Goal: Task Accomplishment & Management: Use online tool/utility

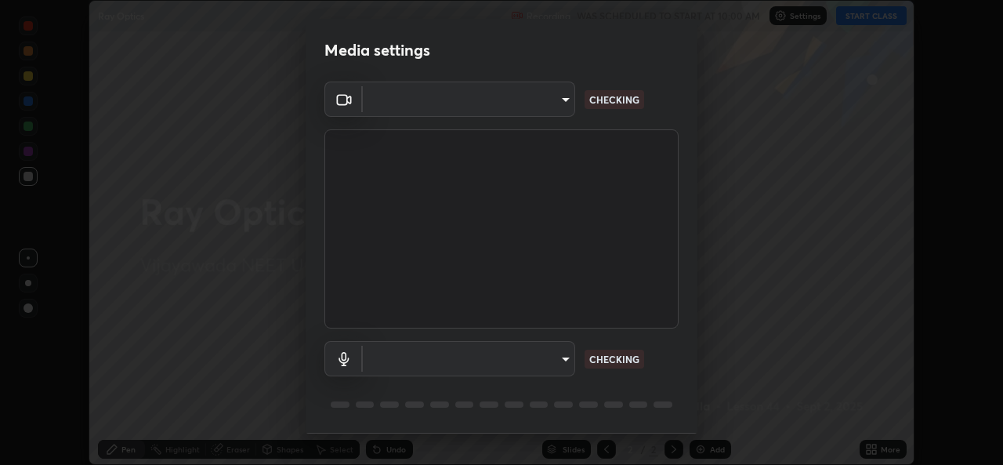
scroll to position [49, 0]
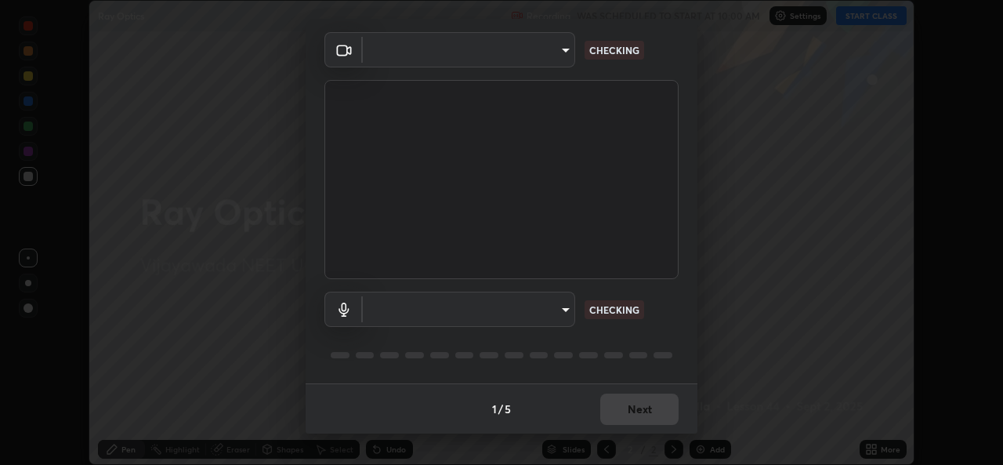
type input "0064ea84de2a44cc79998f9e6e3b0ad63f42f17a352596ba89907dc5edd5337d"
type input "default"
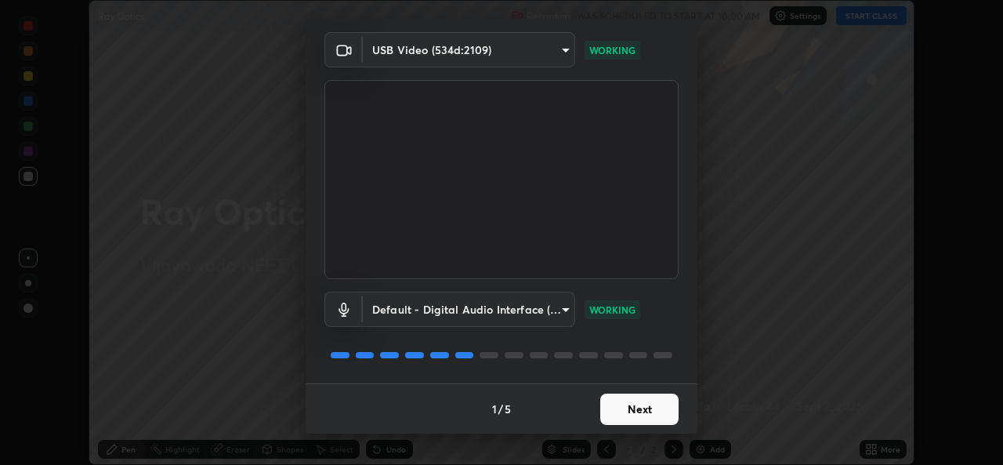
click at [654, 406] on button "Next" at bounding box center [639, 408] width 78 height 31
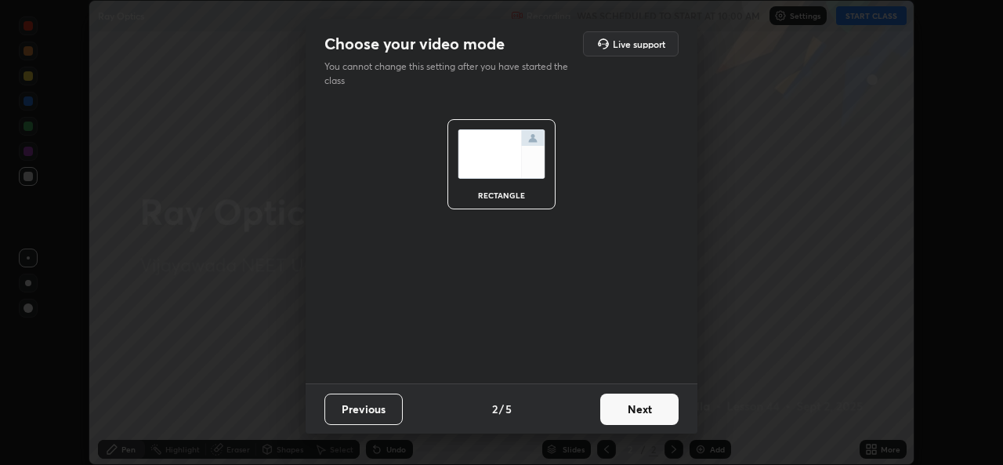
scroll to position [0, 0]
click at [658, 411] on button "Next" at bounding box center [639, 408] width 78 height 31
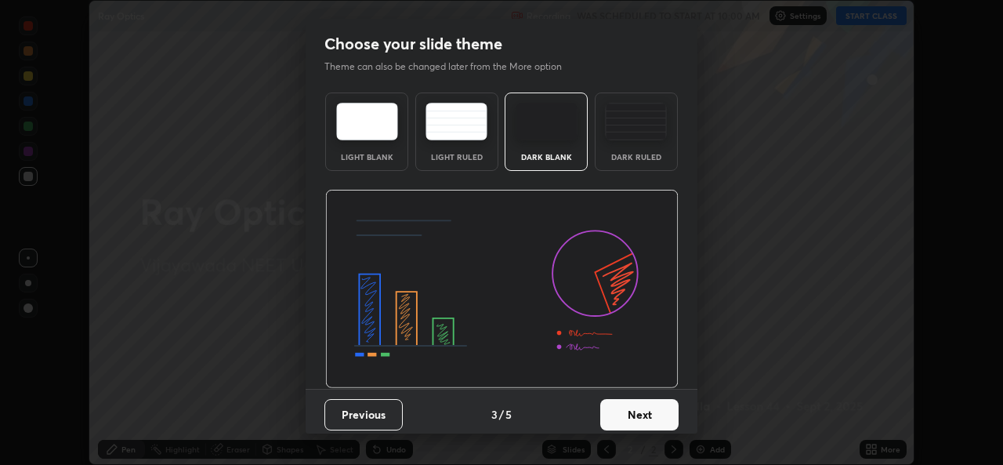
click at [657, 145] on div "Dark Ruled" at bounding box center [636, 131] width 83 height 78
click at [647, 417] on button "Next" at bounding box center [639, 414] width 78 height 31
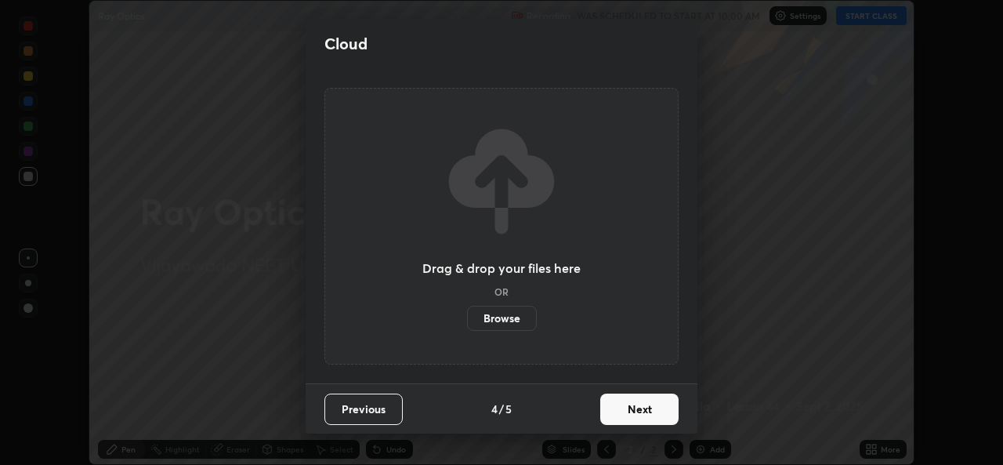
click at [654, 409] on button "Next" at bounding box center [639, 408] width 78 height 31
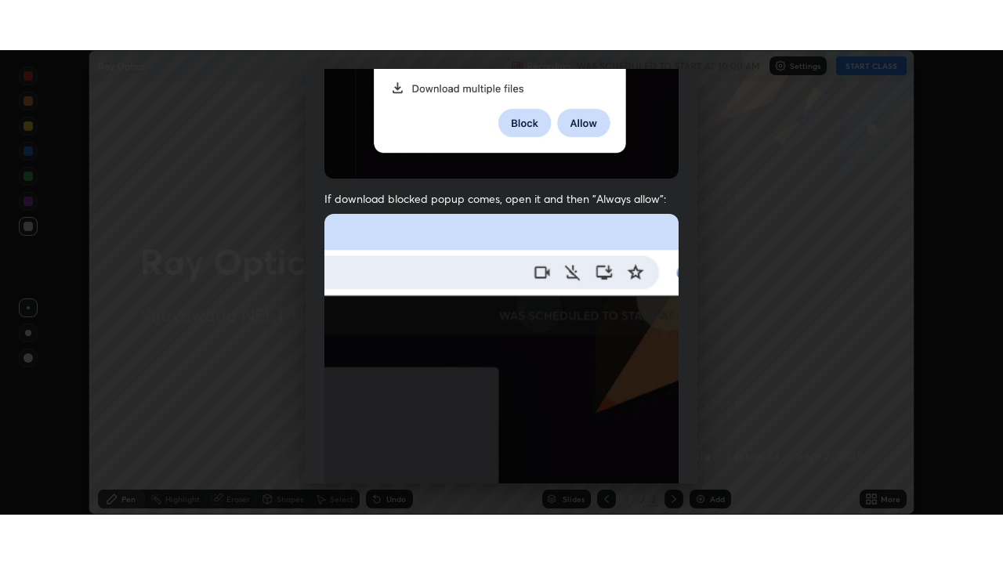
scroll to position [369, 0]
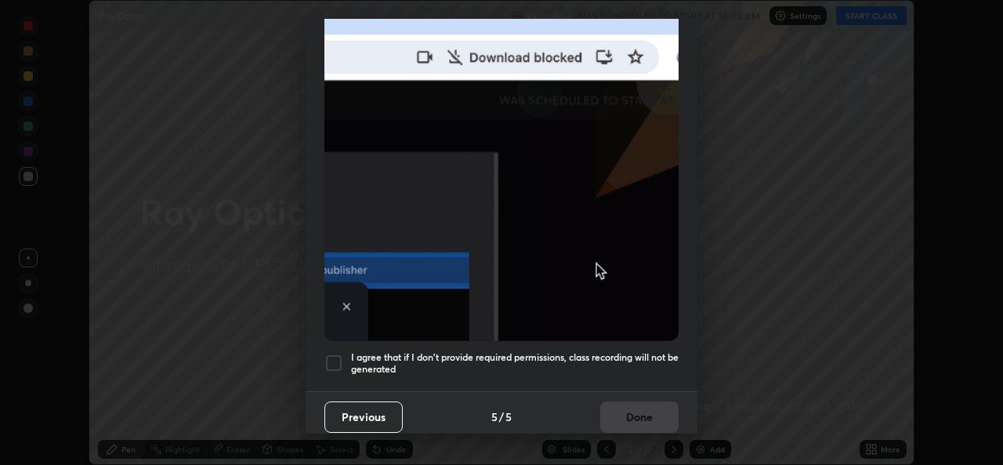
click at [336, 361] on div at bounding box center [333, 362] width 19 height 19
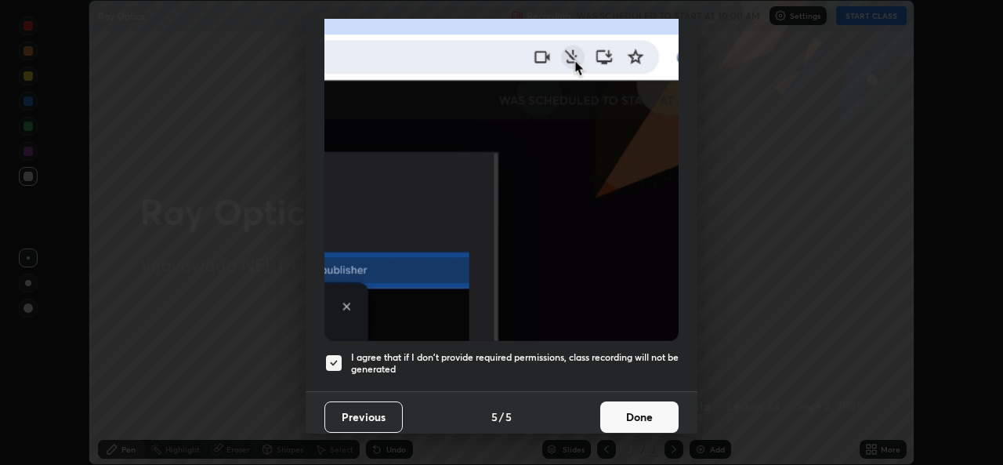
click at [639, 412] on button "Done" at bounding box center [639, 416] width 78 height 31
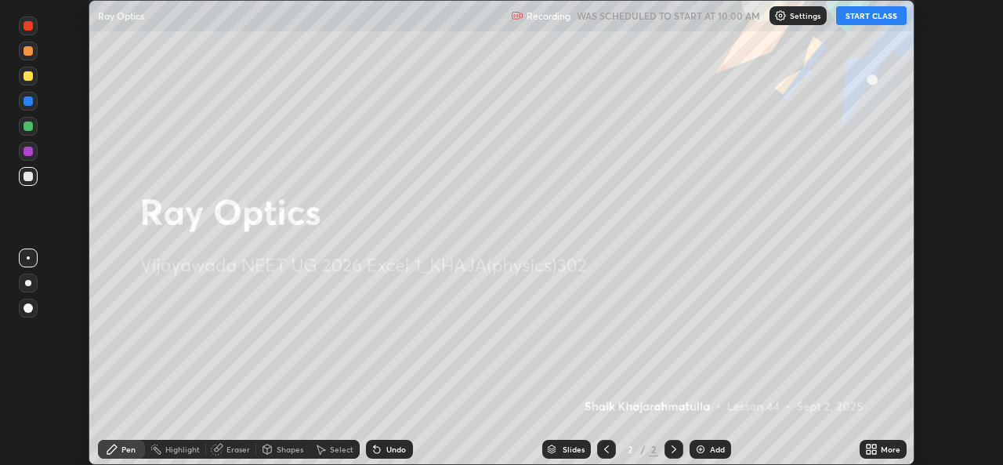
click at [887, 451] on div "More" at bounding box center [891, 449] width 20 height 8
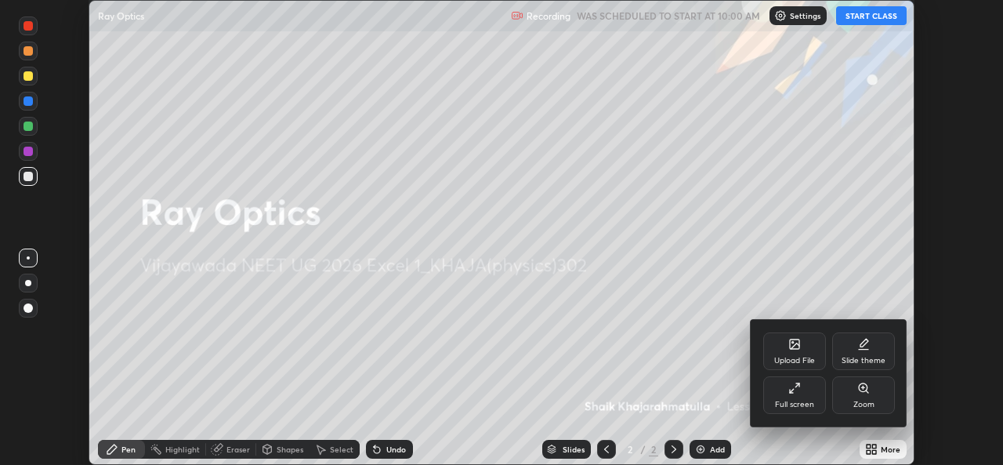
click at [808, 401] on div "Full screen" at bounding box center [794, 404] width 39 height 8
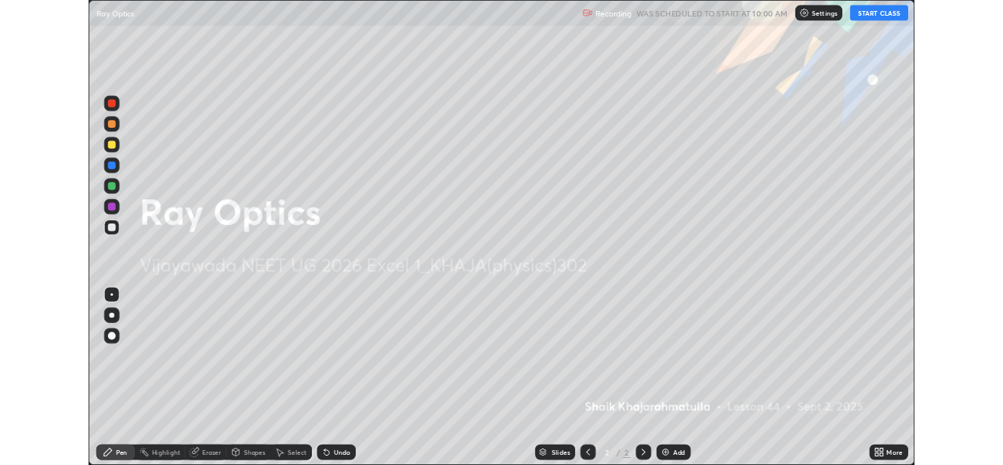
scroll to position [564, 1003]
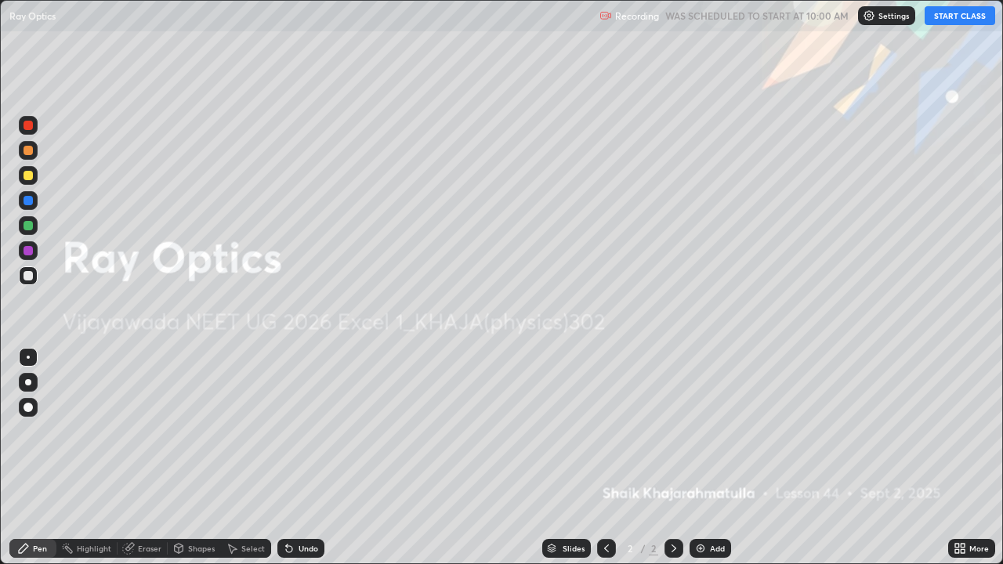
click at [710, 464] on div "Add" at bounding box center [717, 549] width 15 height 8
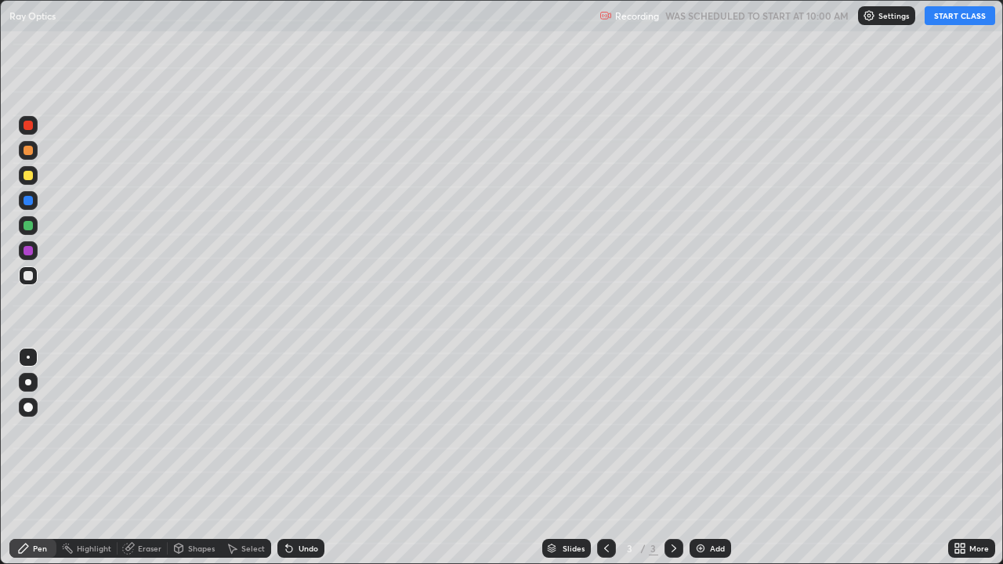
click at [286, 464] on icon at bounding box center [287, 546] width 2 height 2
click at [940, 15] on button "START CLASS" at bounding box center [960, 15] width 71 height 19
click at [312, 464] on div "Undo" at bounding box center [309, 549] width 20 height 8
click at [307, 464] on div "Undo" at bounding box center [300, 548] width 47 height 19
click at [310, 464] on div "Undo" at bounding box center [300, 548] width 47 height 19
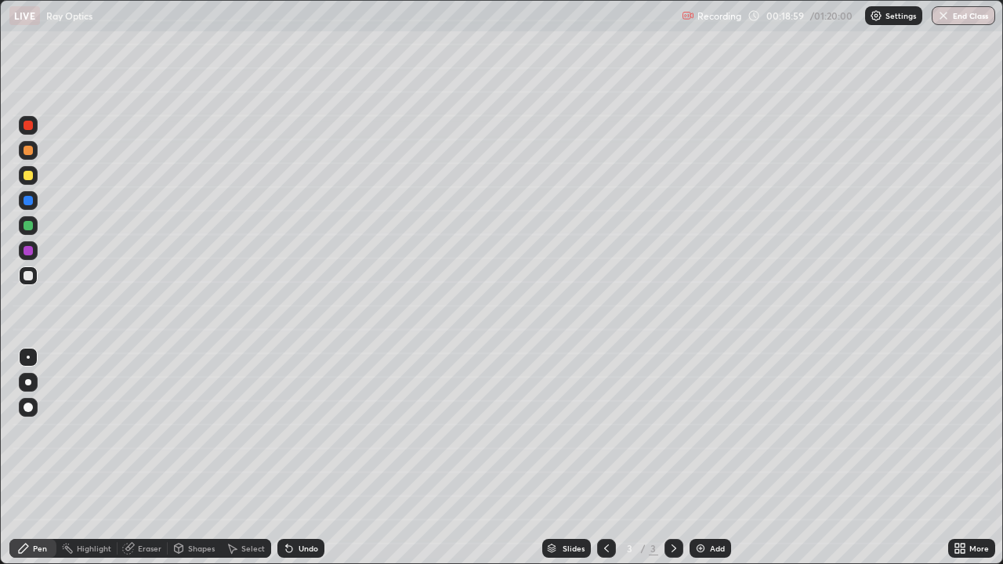
click at [312, 464] on div "Undo" at bounding box center [300, 548] width 47 height 19
click at [313, 464] on div "Undo" at bounding box center [309, 549] width 20 height 8
click at [46, 464] on div "Pen" at bounding box center [40, 549] width 14 height 8
click at [160, 464] on div "Eraser" at bounding box center [150, 549] width 24 height 8
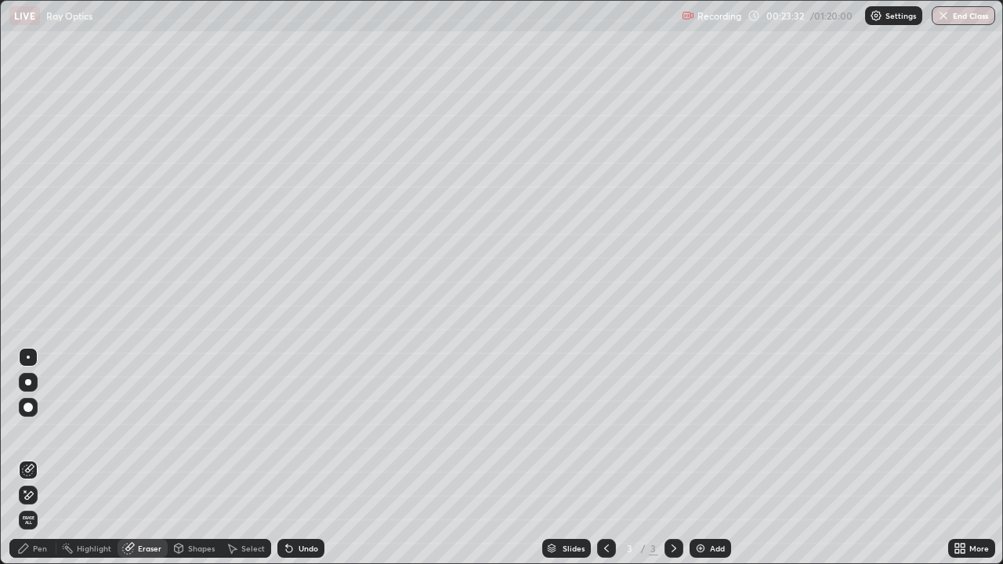
click at [44, 464] on div "Pen" at bounding box center [40, 549] width 14 height 8
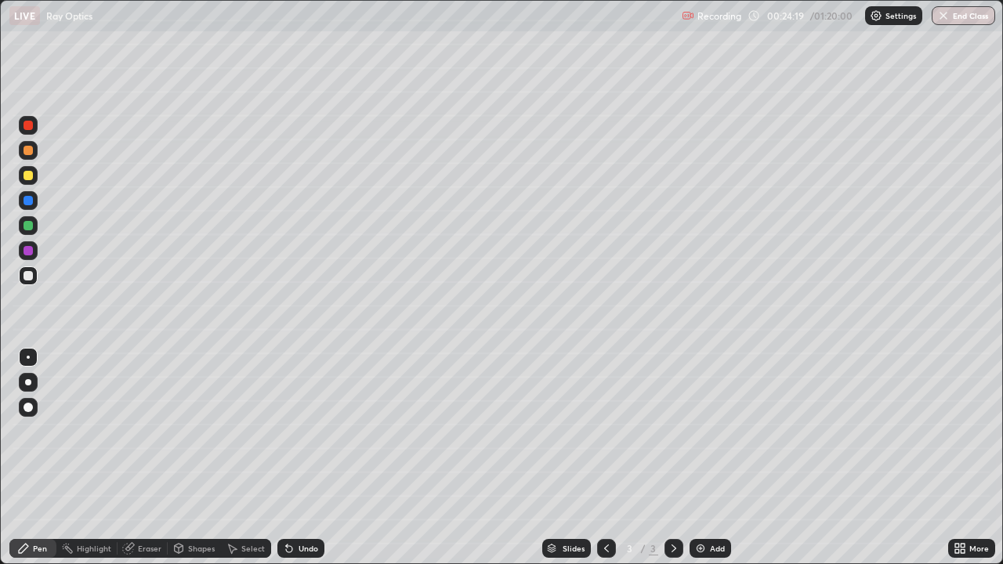
click at [306, 464] on div "Undo" at bounding box center [309, 549] width 20 height 8
click at [313, 464] on div "Undo" at bounding box center [309, 549] width 20 height 8
click at [317, 464] on div "Undo" at bounding box center [300, 548] width 47 height 19
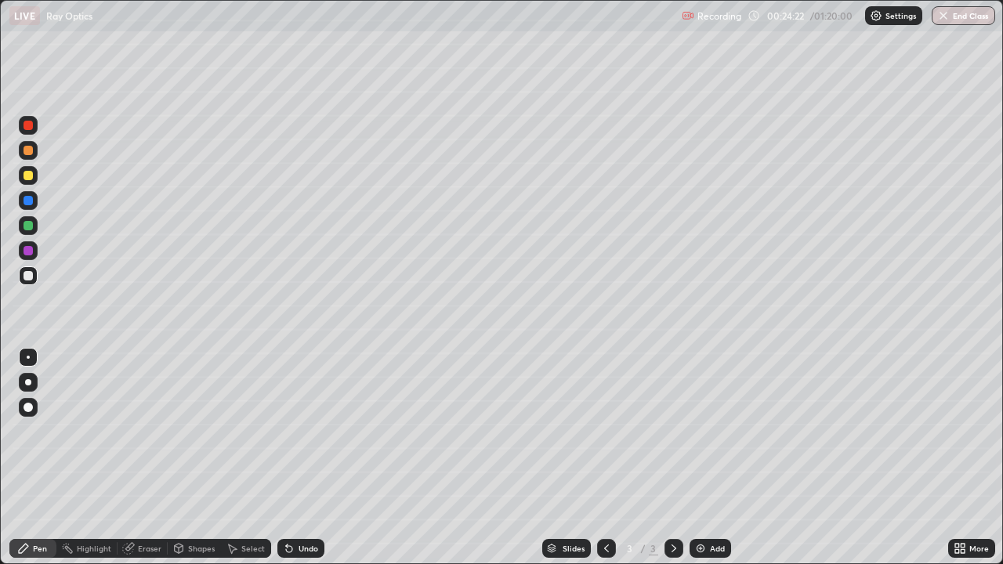
click at [308, 464] on div "Undo" at bounding box center [309, 549] width 20 height 8
click at [29, 175] on div at bounding box center [28, 175] width 9 height 9
click at [26, 273] on div at bounding box center [28, 275] width 9 height 9
click at [28, 179] on div at bounding box center [28, 175] width 9 height 9
click at [302, 464] on div "Undo" at bounding box center [300, 548] width 47 height 19
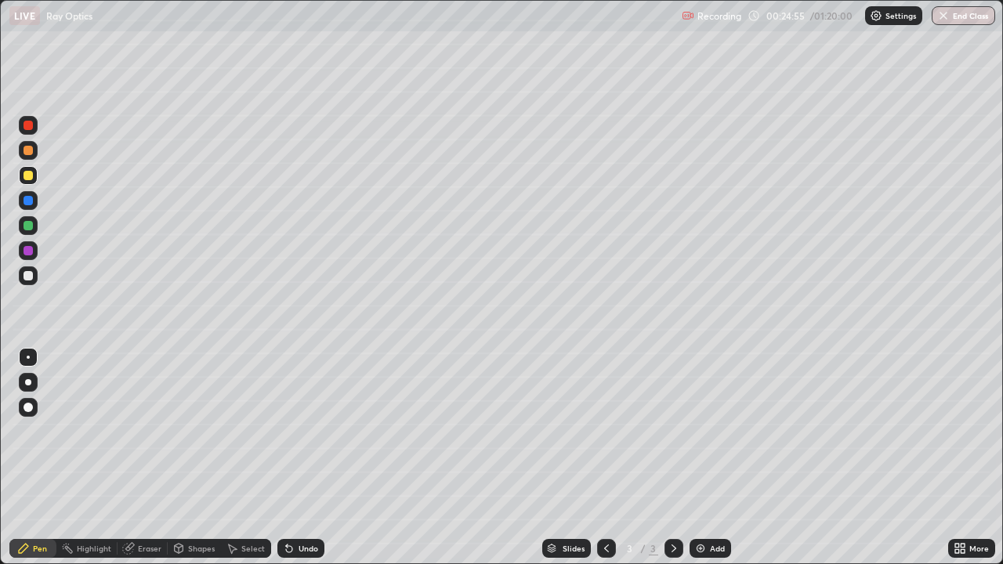
click at [302, 464] on div "Undo" at bounding box center [300, 548] width 47 height 19
click at [300, 464] on div "Undo" at bounding box center [300, 548] width 47 height 19
click at [297, 464] on div "Undo" at bounding box center [300, 548] width 47 height 19
click at [31, 223] on div at bounding box center [28, 225] width 9 height 9
click at [27, 175] on div at bounding box center [28, 175] width 9 height 9
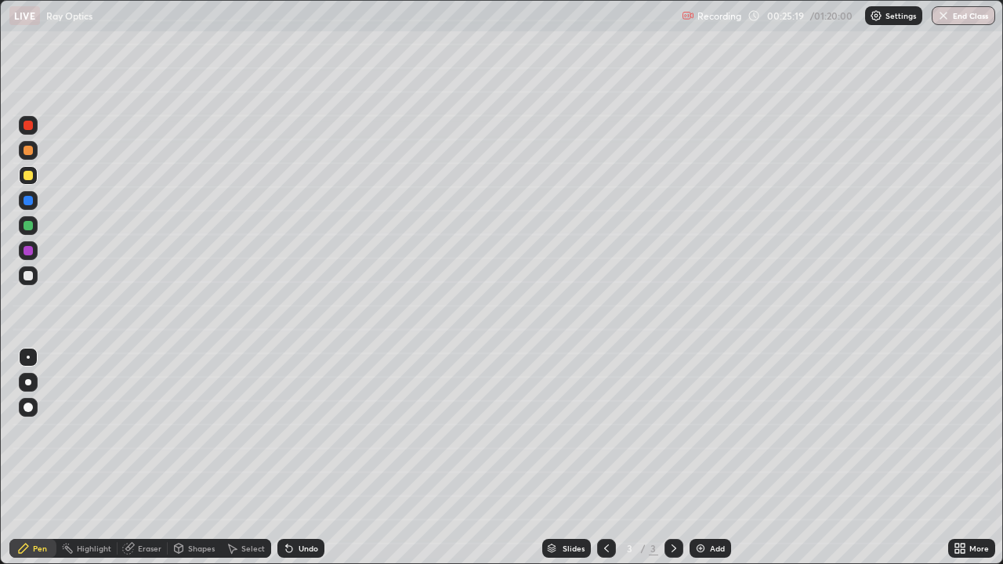
click at [24, 272] on div at bounding box center [28, 275] width 9 height 9
click at [287, 464] on icon at bounding box center [289, 549] width 6 height 6
click at [300, 464] on div "Undo" at bounding box center [309, 549] width 20 height 8
click at [299, 464] on div "Undo" at bounding box center [309, 549] width 20 height 8
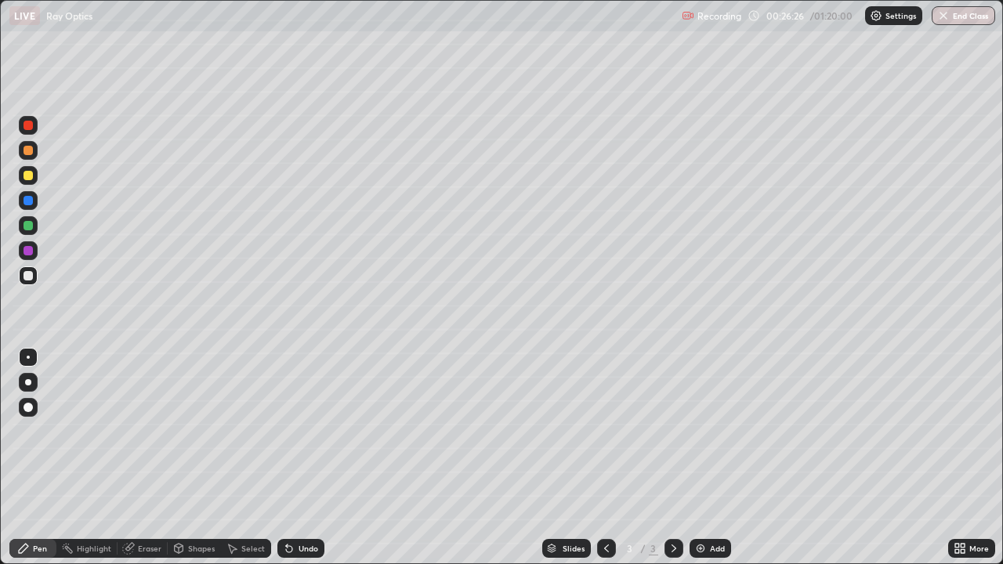
click at [299, 464] on div "Undo" at bounding box center [309, 549] width 20 height 8
click at [300, 464] on div "Undo" at bounding box center [300, 548] width 47 height 19
click at [286, 464] on icon at bounding box center [289, 549] width 6 height 6
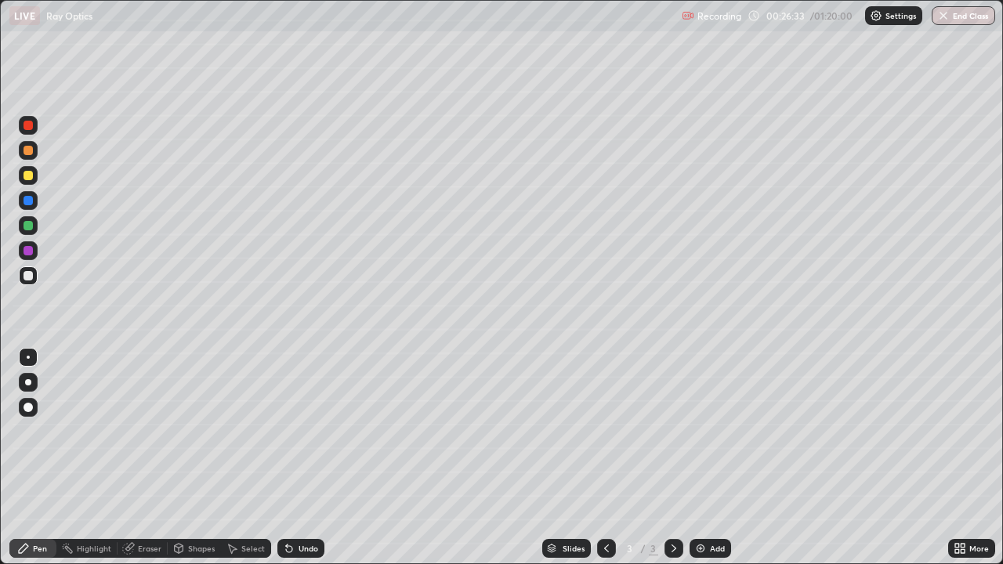
click at [286, 464] on icon at bounding box center [287, 546] width 2 height 2
click at [286, 464] on icon at bounding box center [289, 549] width 6 height 6
click at [26, 228] on div at bounding box center [28, 225] width 9 height 9
click at [303, 464] on div "Undo" at bounding box center [309, 549] width 20 height 8
click at [301, 464] on div "Undo" at bounding box center [309, 549] width 20 height 8
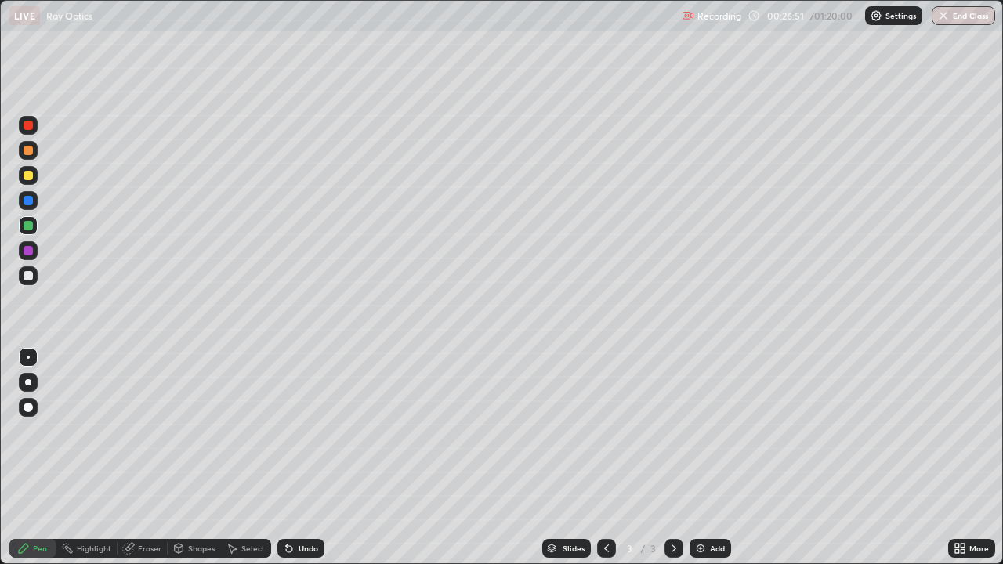
click at [301, 464] on div "Undo" at bounding box center [309, 549] width 20 height 8
click at [299, 464] on div "Undo" at bounding box center [309, 549] width 20 height 8
click at [34, 274] on div at bounding box center [28, 275] width 19 height 19
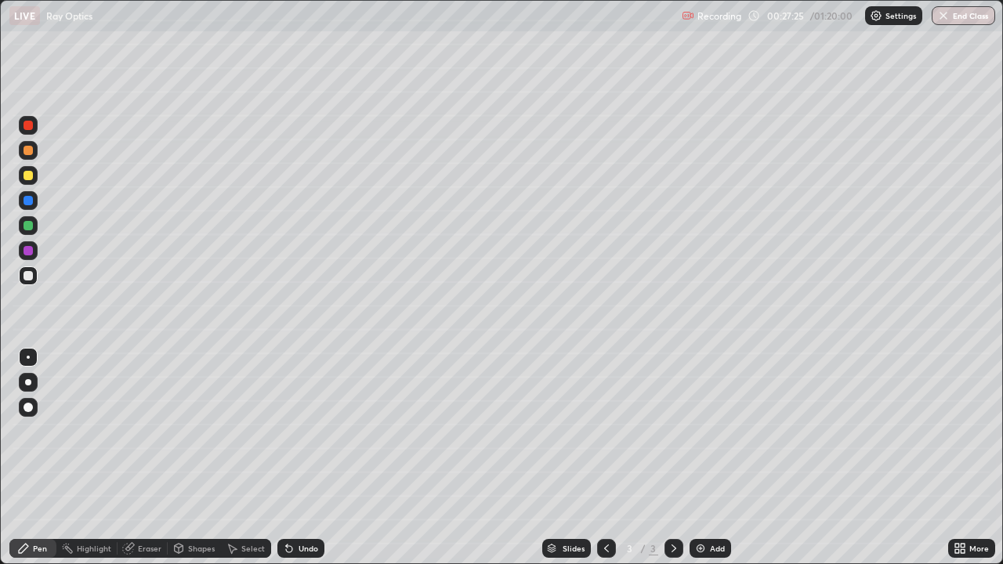
click at [30, 225] on div at bounding box center [28, 225] width 9 height 9
click at [28, 176] on div at bounding box center [28, 175] width 9 height 9
click at [27, 277] on div at bounding box center [28, 275] width 9 height 9
click at [28, 176] on div at bounding box center [28, 175] width 9 height 9
click at [30, 273] on div at bounding box center [28, 275] width 9 height 9
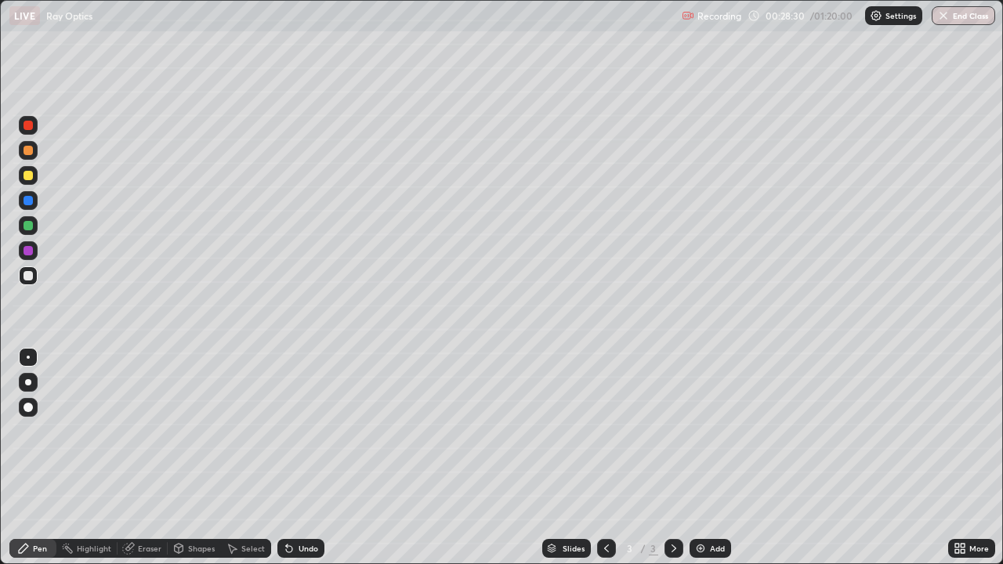
click at [27, 273] on div at bounding box center [28, 275] width 9 height 9
click at [30, 228] on div at bounding box center [28, 225] width 9 height 9
click at [30, 272] on div at bounding box center [28, 275] width 9 height 9
click at [231, 464] on div "Select" at bounding box center [246, 548] width 50 height 31
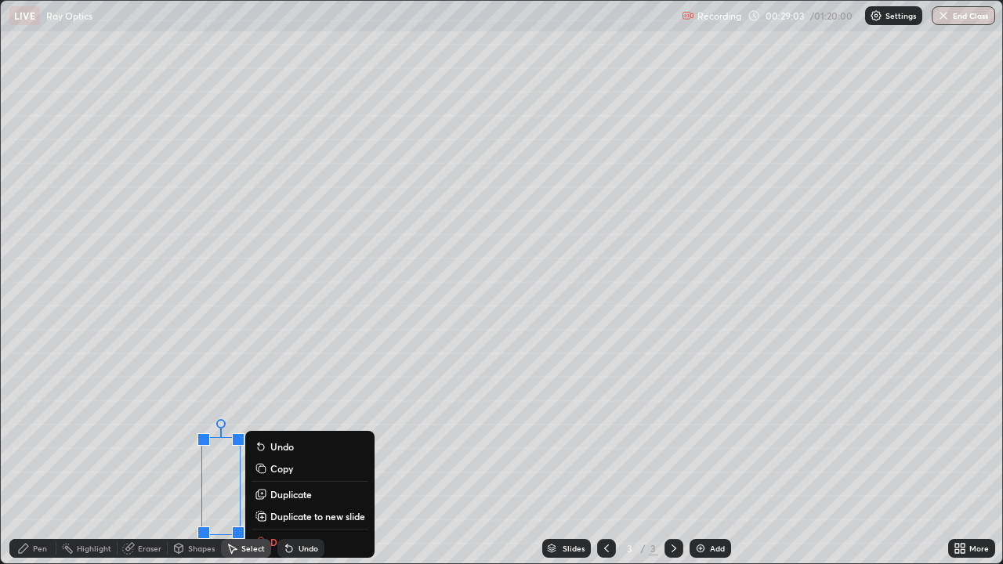
click at [158, 464] on div "0 ° Undo Copy Duplicate Duplicate to new slide Delete" at bounding box center [501, 282] width 1001 height 563
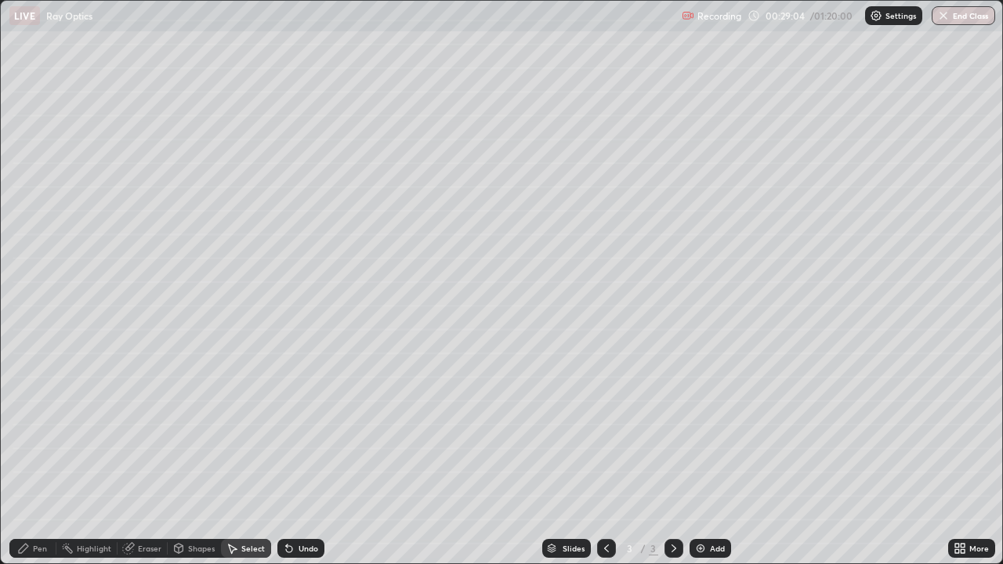
click at [39, 464] on div "Pen" at bounding box center [40, 549] width 14 height 8
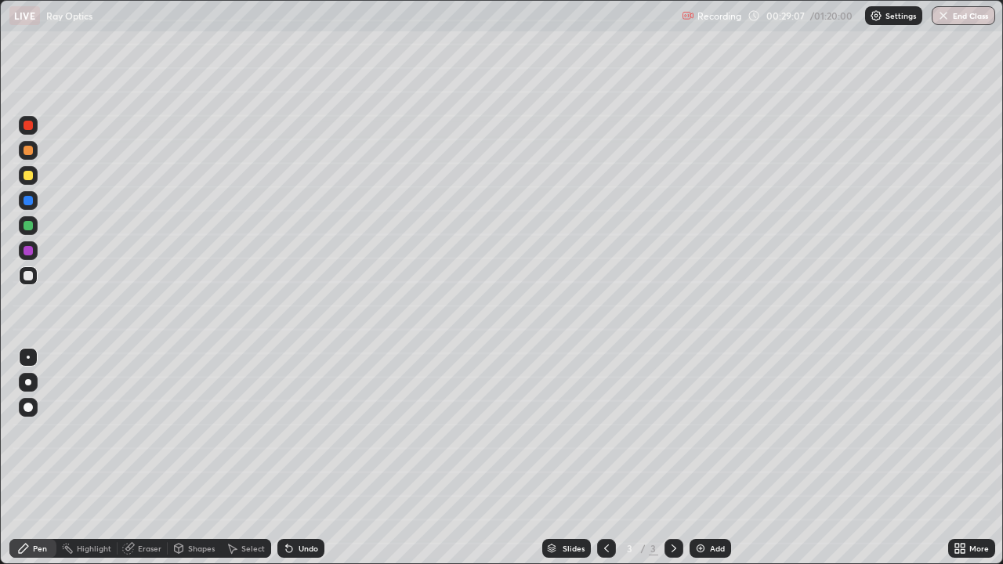
click at [295, 464] on div "Undo" at bounding box center [300, 548] width 47 height 19
click at [31, 228] on div at bounding box center [28, 225] width 9 height 9
click at [289, 464] on icon at bounding box center [289, 549] width 6 height 6
click at [26, 272] on div at bounding box center [28, 275] width 9 height 9
click at [29, 226] on div at bounding box center [28, 225] width 9 height 9
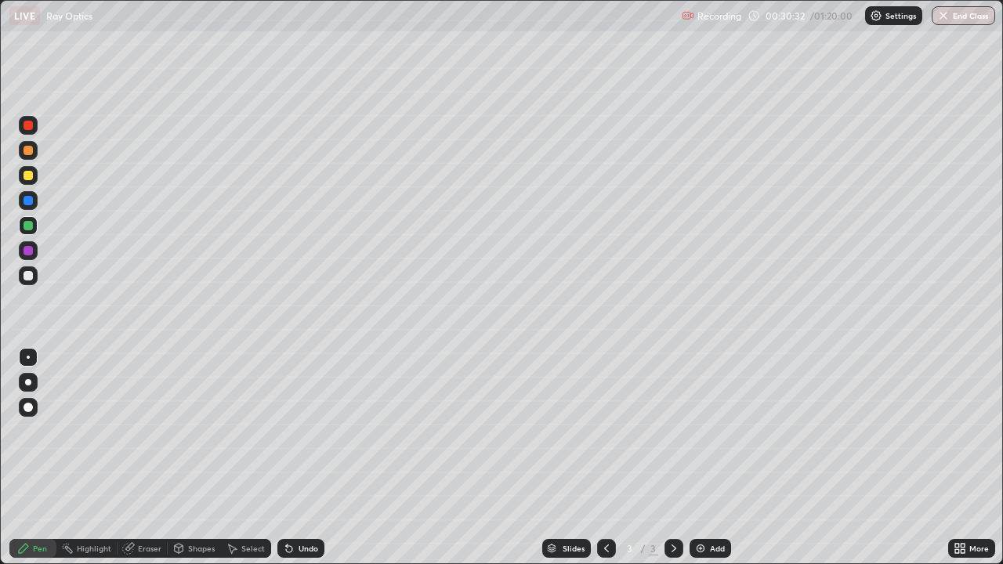
click at [310, 464] on div "Undo" at bounding box center [309, 549] width 20 height 8
click at [309, 464] on div "Undo" at bounding box center [300, 548] width 47 height 19
click at [315, 464] on div "Undo" at bounding box center [300, 548] width 47 height 19
click at [31, 273] on div at bounding box center [28, 275] width 9 height 9
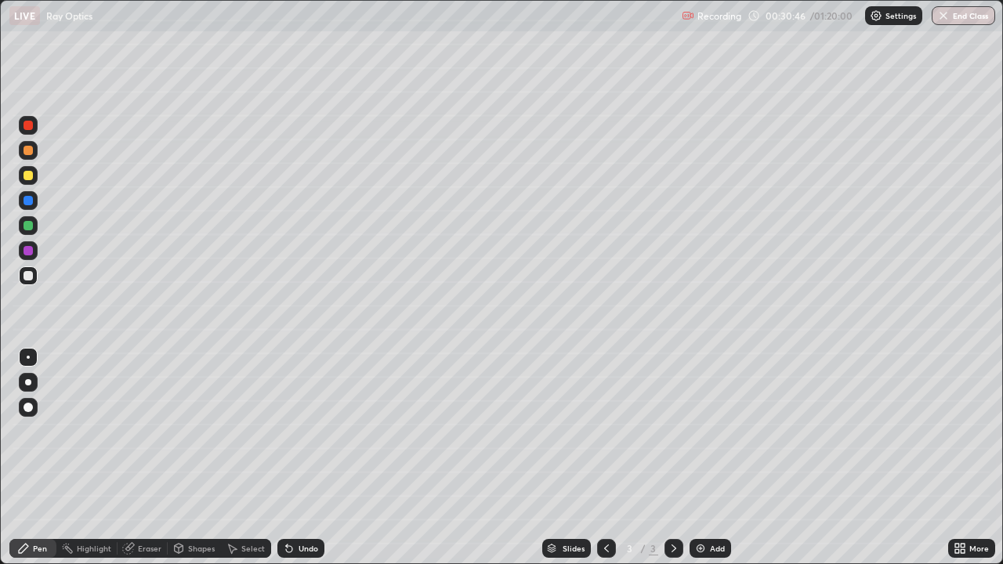
click at [28, 176] on div at bounding box center [28, 175] width 9 height 9
click at [301, 464] on div "Undo" at bounding box center [309, 549] width 20 height 8
click at [303, 464] on div "Undo" at bounding box center [309, 549] width 20 height 8
click at [138, 464] on div "Eraser" at bounding box center [150, 549] width 24 height 8
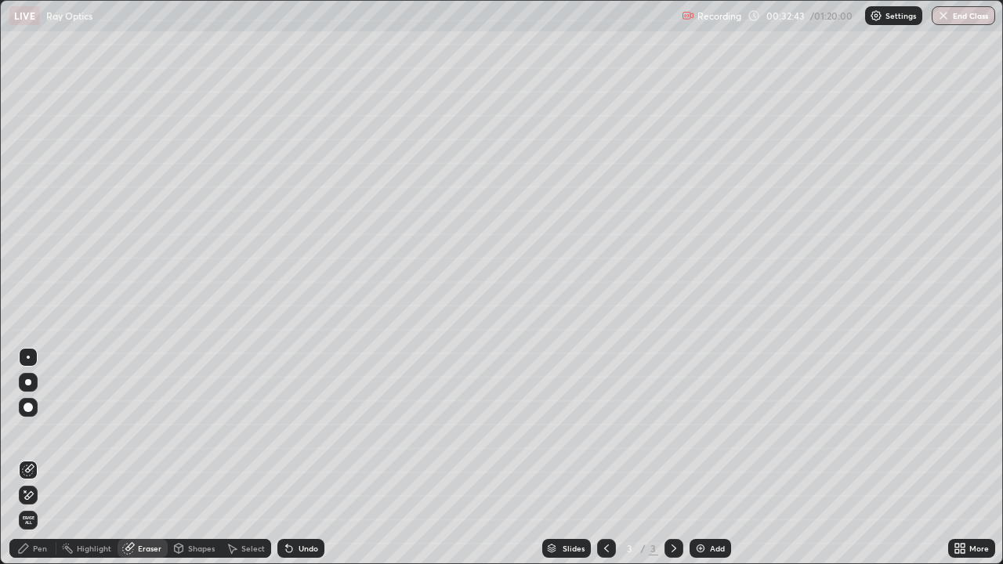
click at [24, 409] on div at bounding box center [28, 407] width 9 height 9
click at [46, 464] on div "Pen" at bounding box center [40, 549] width 14 height 8
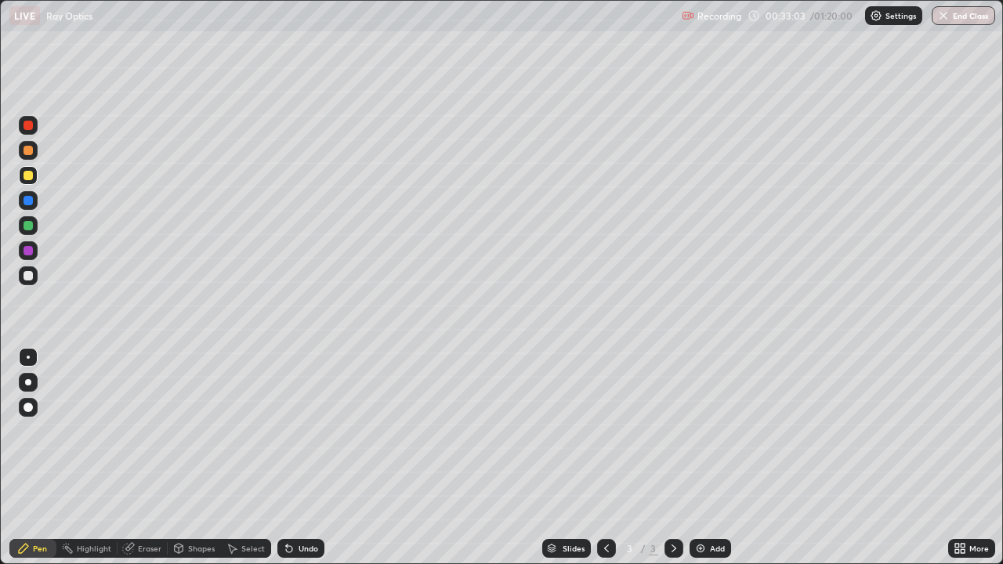
click at [35, 276] on div at bounding box center [28, 275] width 19 height 19
click at [24, 226] on div at bounding box center [28, 225] width 9 height 9
click at [27, 274] on div at bounding box center [28, 275] width 9 height 9
click at [28, 224] on div at bounding box center [28, 225] width 9 height 9
click at [30, 175] on div at bounding box center [28, 175] width 9 height 9
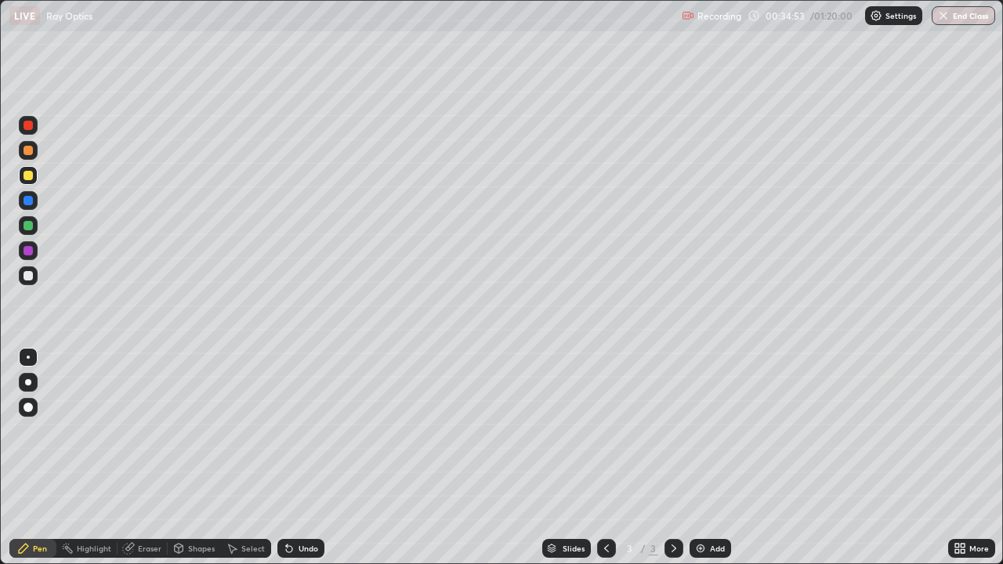
click at [20, 282] on div at bounding box center [28, 275] width 19 height 19
click at [27, 226] on div at bounding box center [28, 225] width 9 height 9
click at [26, 277] on div at bounding box center [28, 275] width 9 height 9
click at [303, 464] on div "Undo" at bounding box center [309, 549] width 20 height 8
click at [31, 232] on div at bounding box center [28, 225] width 19 height 19
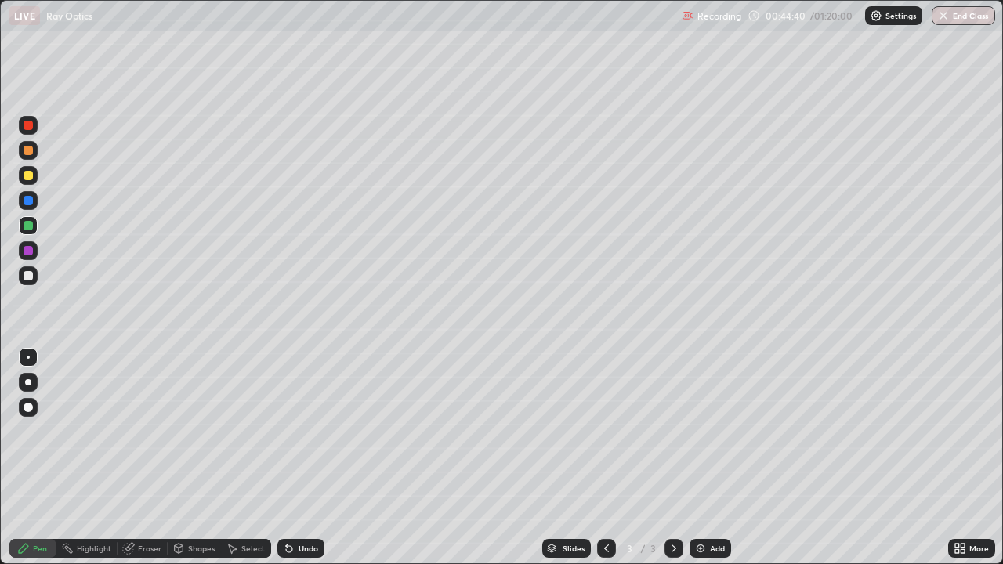
click at [700, 464] on img at bounding box center [700, 548] width 13 height 13
click at [27, 179] on div at bounding box center [28, 175] width 9 height 9
click at [29, 226] on div at bounding box center [28, 225] width 9 height 9
click at [24, 176] on div at bounding box center [28, 175] width 9 height 9
click at [30, 267] on div at bounding box center [28, 275] width 19 height 19
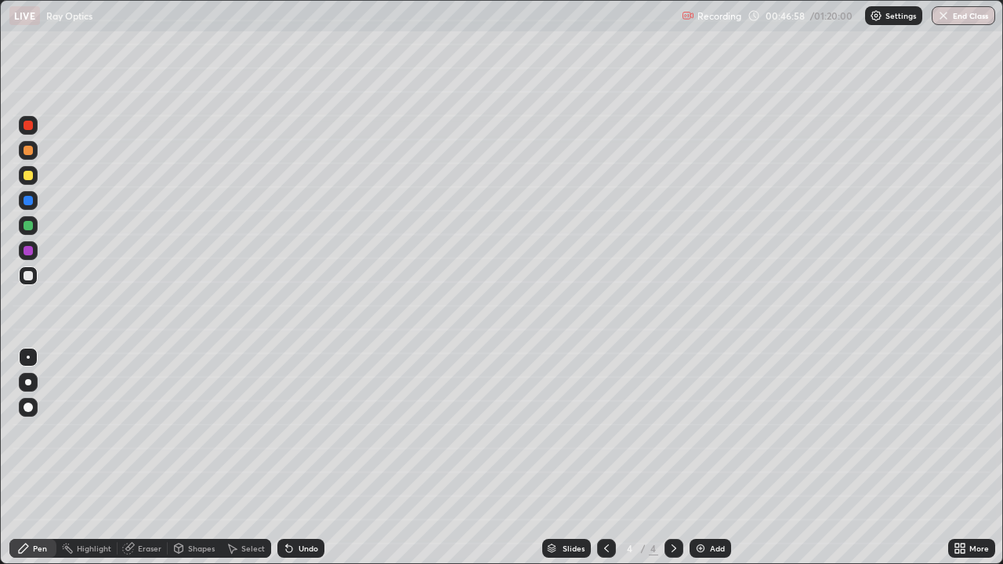
click at [27, 231] on div at bounding box center [28, 225] width 19 height 19
click at [287, 464] on icon at bounding box center [289, 549] width 6 height 6
click at [292, 464] on div "Undo" at bounding box center [300, 548] width 47 height 19
click at [39, 193] on div at bounding box center [28, 200] width 25 height 25
click at [40, 170] on div at bounding box center [28, 175] width 25 height 25
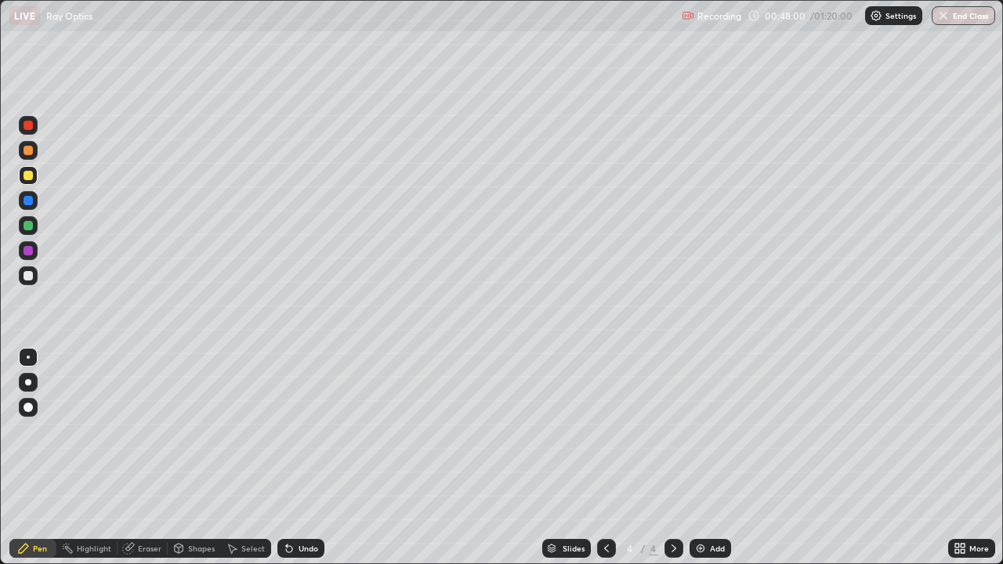
click at [27, 231] on div at bounding box center [28, 225] width 19 height 19
click at [286, 464] on icon at bounding box center [289, 549] width 6 height 6
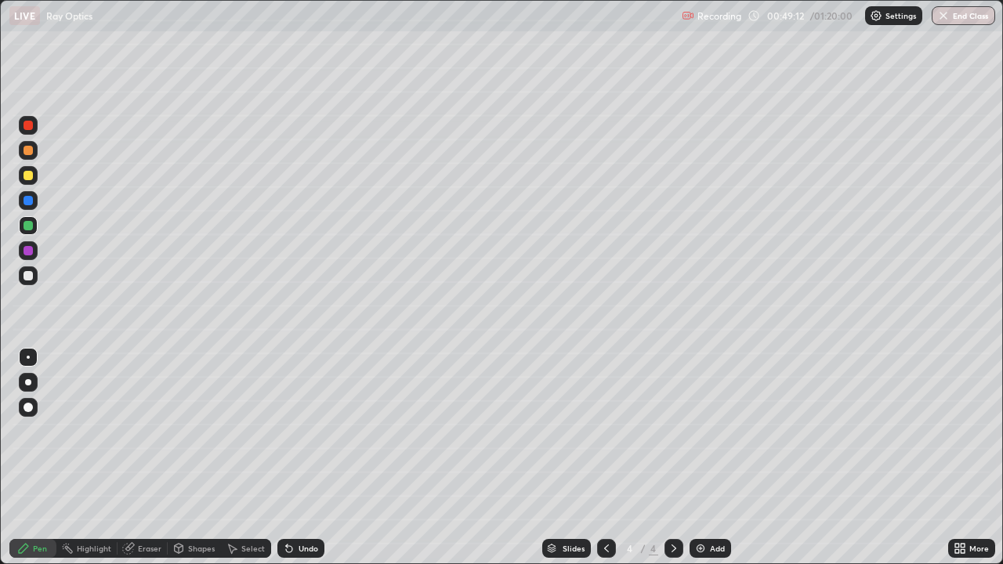
click at [286, 464] on icon at bounding box center [287, 546] width 2 height 2
click at [286, 464] on icon at bounding box center [289, 549] width 6 height 6
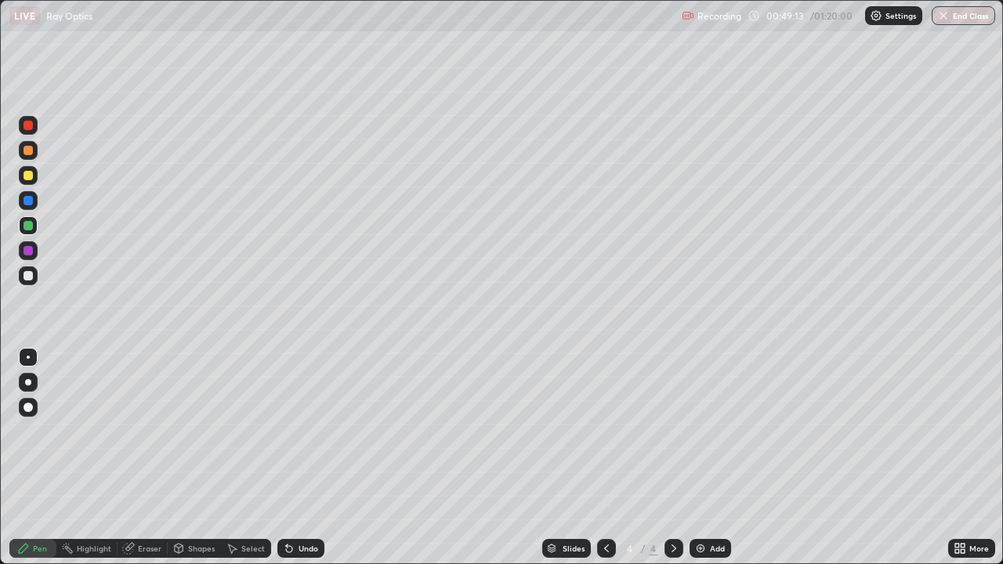
click at [286, 464] on icon at bounding box center [289, 549] width 6 height 6
click at [291, 464] on div "Undo" at bounding box center [300, 548] width 47 height 19
click at [289, 464] on div "Undo" at bounding box center [300, 548] width 47 height 19
click at [133, 464] on icon at bounding box center [128, 548] width 13 height 13
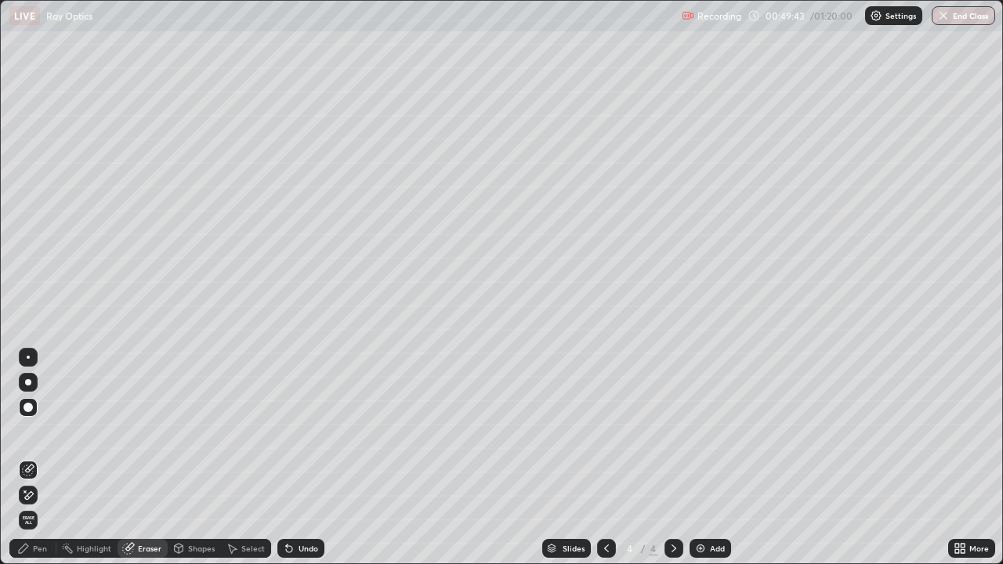
click at [39, 464] on div "Pen" at bounding box center [40, 549] width 14 height 8
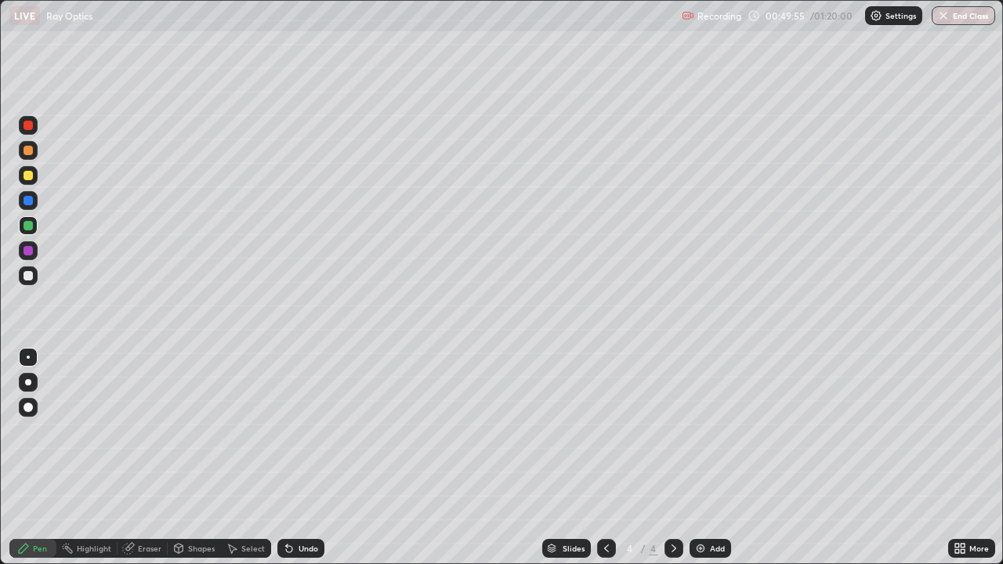
click at [27, 276] on div at bounding box center [28, 275] width 9 height 9
click at [27, 181] on div at bounding box center [28, 175] width 19 height 19
click at [31, 280] on div at bounding box center [28, 275] width 19 height 19
click at [32, 226] on div at bounding box center [28, 225] width 9 height 9
click at [29, 276] on div at bounding box center [28, 275] width 9 height 9
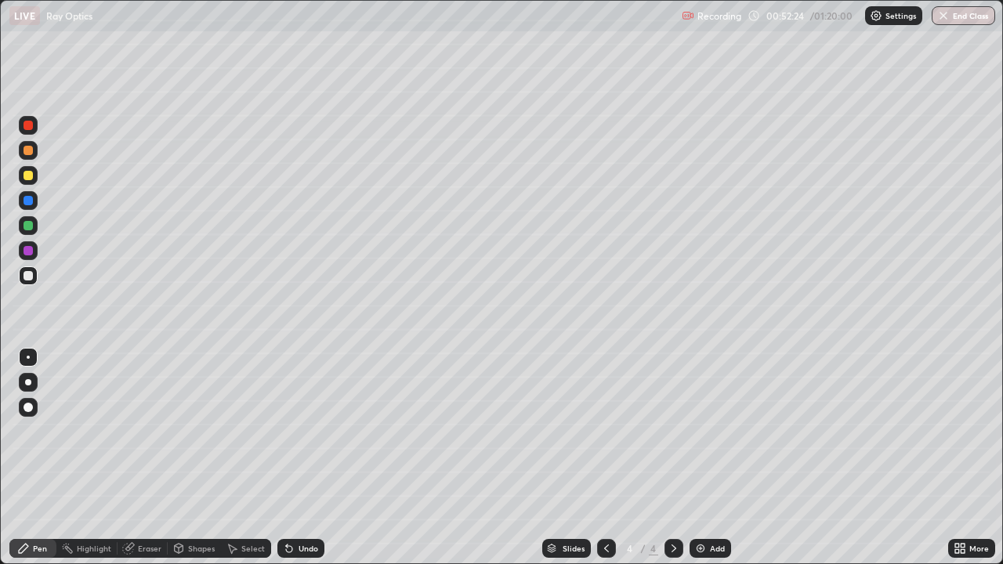
click at [22, 175] on div at bounding box center [28, 175] width 19 height 19
click at [303, 464] on div "Undo" at bounding box center [309, 549] width 20 height 8
click at [27, 223] on div at bounding box center [28, 225] width 9 height 9
click at [310, 464] on div "Undo" at bounding box center [309, 549] width 20 height 8
click at [310, 464] on div "Undo" at bounding box center [300, 548] width 47 height 19
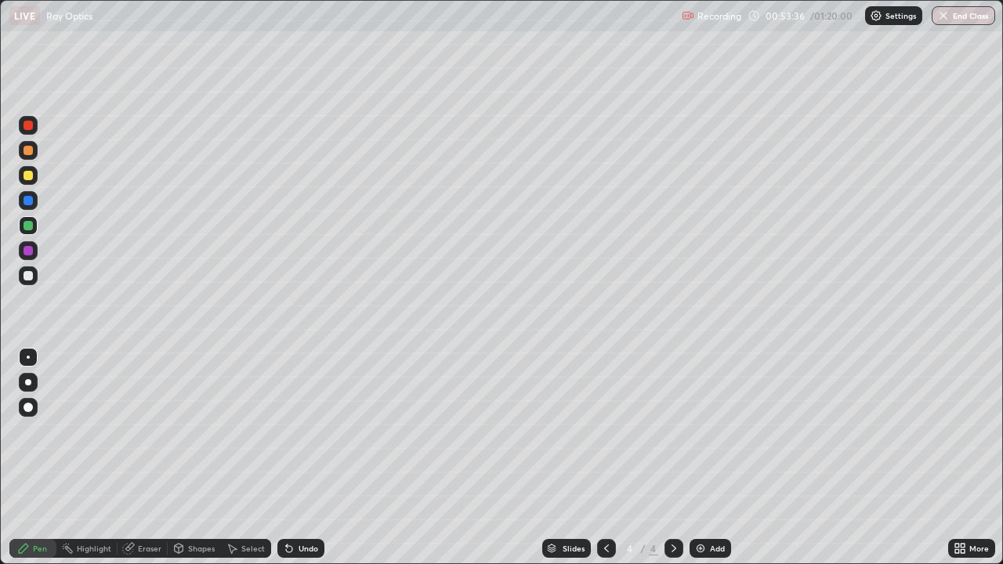
click at [307, 464] on div "Undo" at bounding box center [300, 548] width 47 height 19
click at [31, 176] on div at bounding box center [28, 175] width 9 height 9
click at [32, 280] on div at bounding box center [28, 275] width 19 height 19
click at [29, 223] on div at bounding box center [28, 225] width 9 height 9
click at [26, 278] on div at bounding box center [28, 275] width 9 height 9
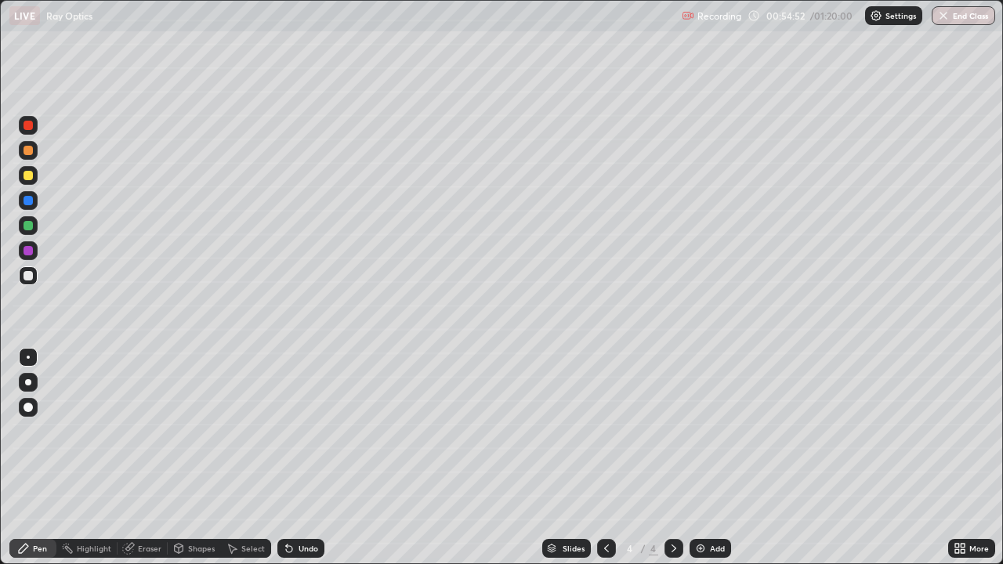
click at [28, 176] on div at bounding box center [28, 175] width 9 height 9
click at [153, 464] on div "Eraser" at bounding box center [143, 548] width 50 height 31
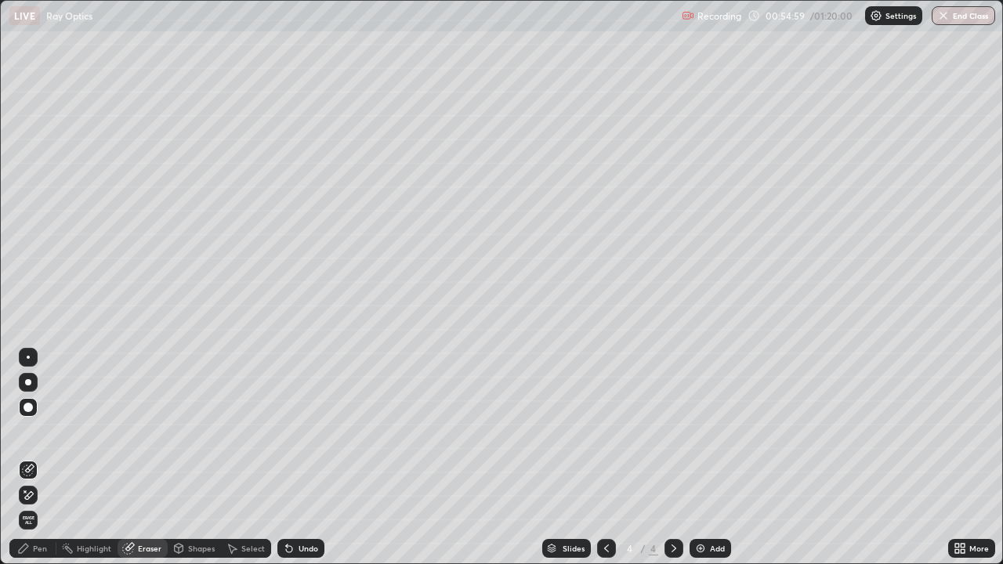
click at [155, 464] on div "Eraser" at bounding box center [143, 548] width 50 height 31
click at [291, 464] on icon at bounding box center [289, 548] width 13 height 13
click at [295, 464] on div "Undo" at bounding box center [300, 548] width 47 height 19
click at [27, 464] on icon at bounding box center [23, 548] width 13 height 13
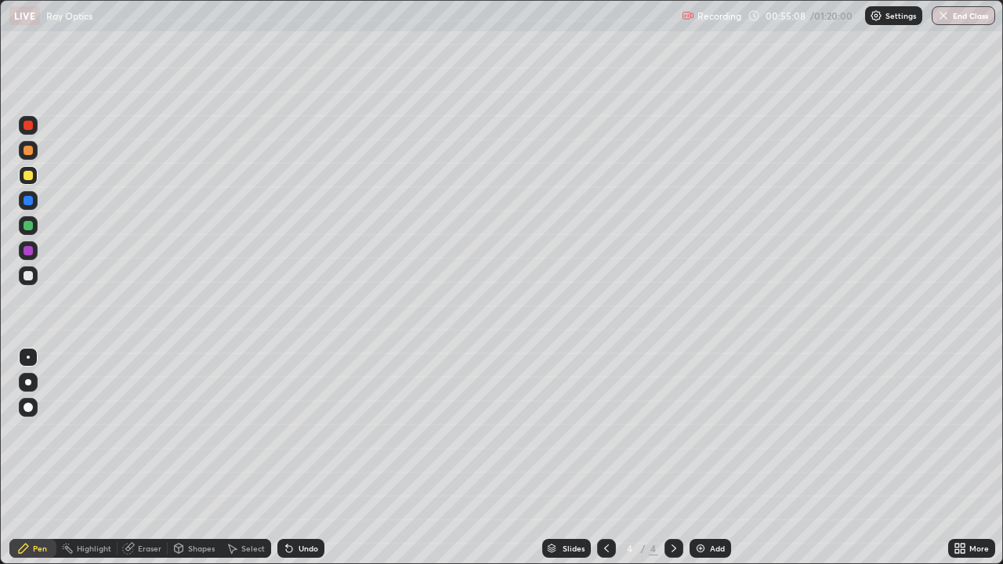
click at [295, 464] on div "Undo" at bounding box center [300, 548] width 47 height 19
click at [299, 464] on div "Undo" at bounding box center [309, 549] width 20 height 8
click at [295, 464] on div "Undo" at bounding box center [300, 548] width 47 height 19
click at [288, 464] on icon at bounding box center [289, 549] width 6 height 6
click at [290, 464] on icon at bounding box center [289, 549] width 6 height 6
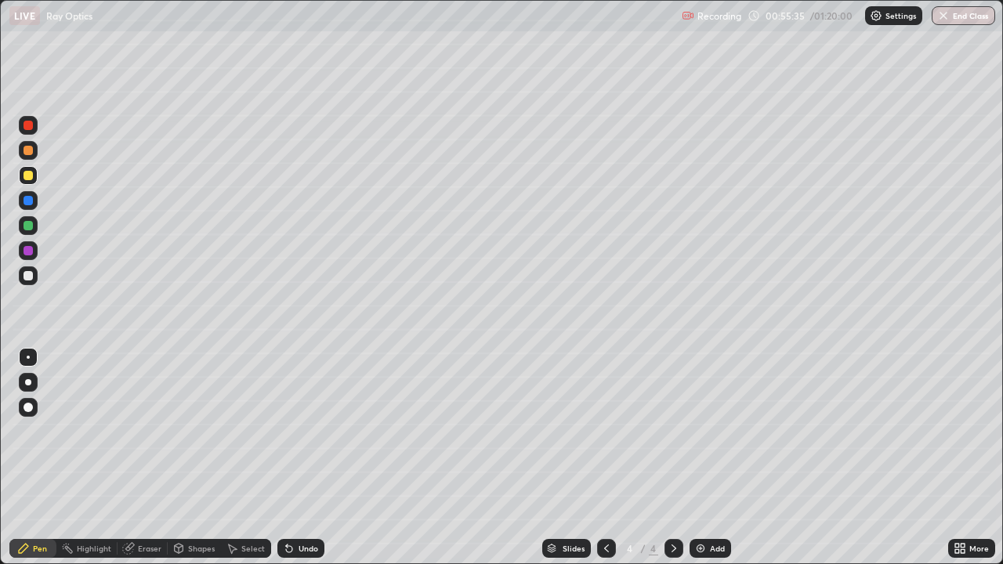
click at [31, 229] on div at bounding box center [28, 225] width 9 height 9
click at [190, 464] on div "Shapes" at bounding box center [194, 548] width 53 height 31
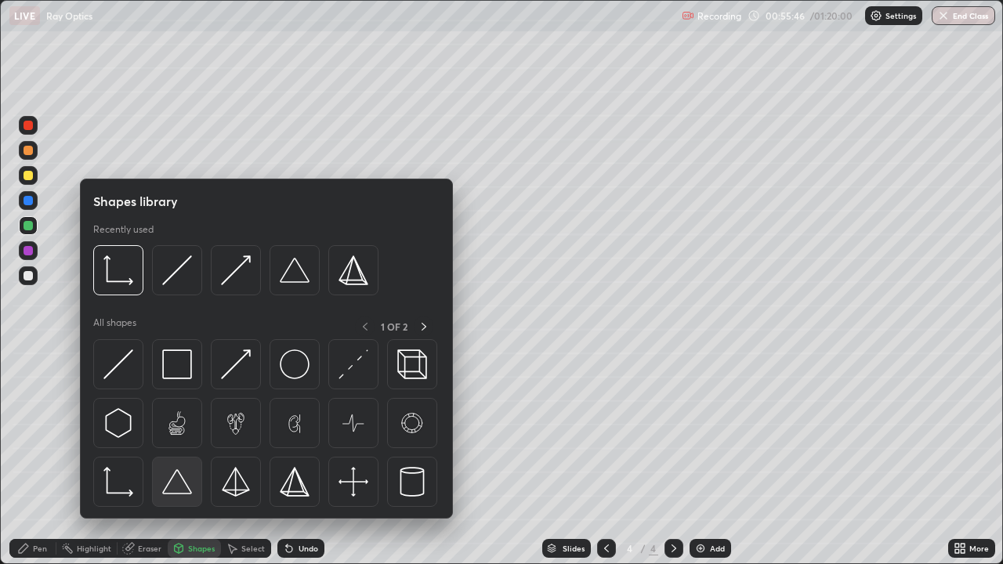
click at [188, 464] on div at bounding box center [177, 482] width 50 height 50
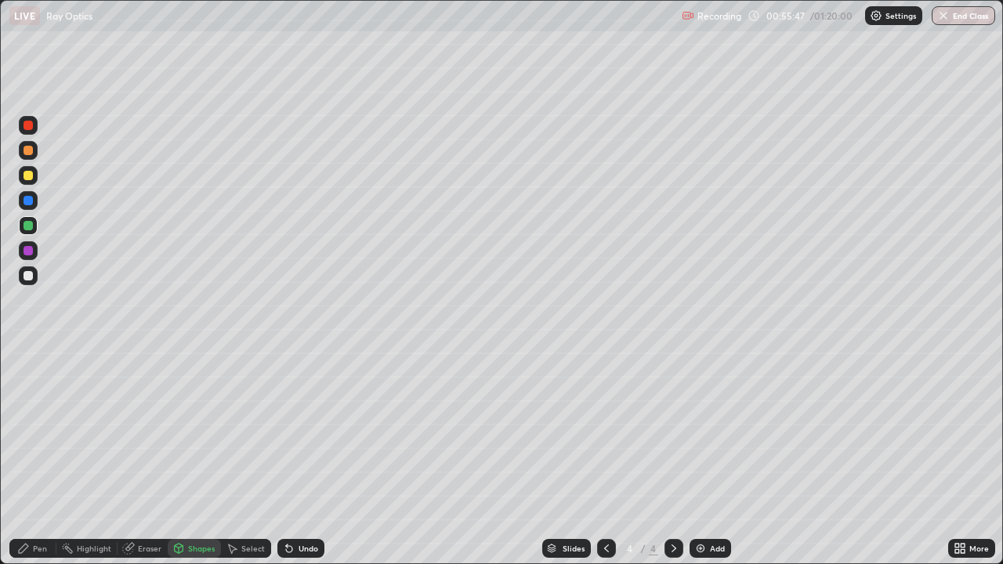
click at [40, 464] on div "Pen" at bounding box center [40, 549] width 14 height 8
click at [30, 173] on div at bounding box center [28, 175] width 9 height 9
click at [25, 274] on div at bounding box center [28, 275] width 9 height 9
click at [32, 222] on div at bounding box center [28, 225] width 9 height 9
click at [29, 275] on div at bounding box center [28, 275] width 9 height 9
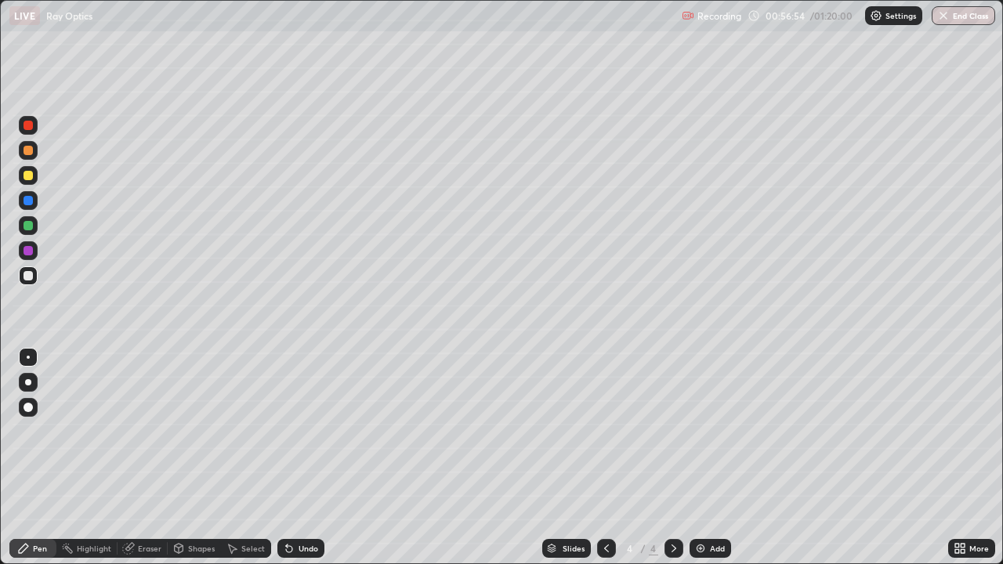
click at [29, 179] on div at bounding box center [28, 175] width 9 height 9
click at [299, 464] on div "Undo" at bounding box center [309, 549] width 20 height 8
click at [293, 464] on div "Undo" at bounding box center [300, 548] width 47 height 19
click at [299, 464] on div "Undo" at bounding box center [300, 548] width 47 height 19
click at [26, 223] on div at bounding box center [28, 225] width 9 height 9
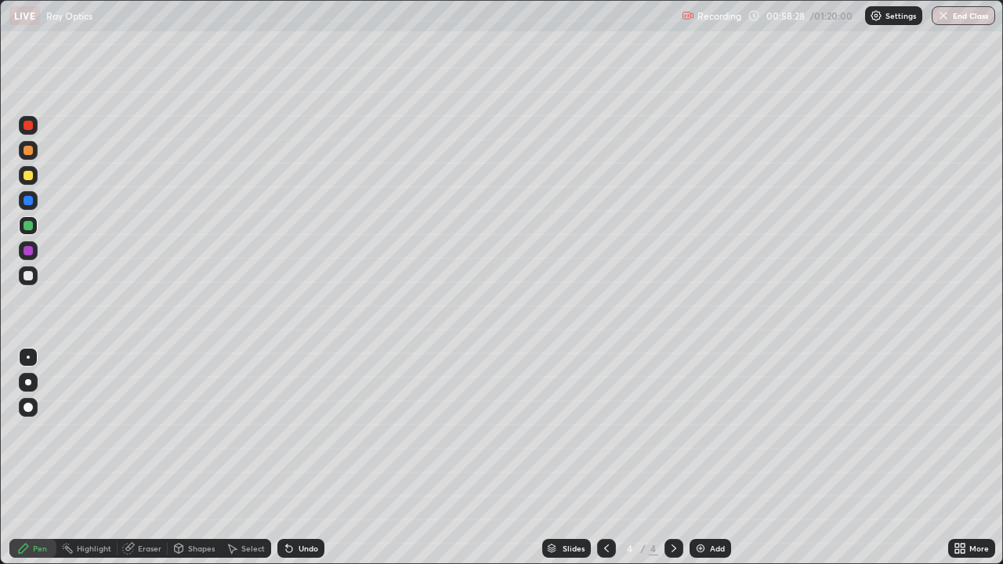
click at [701, 464] on img at bounding box center [700, 548] width 13 height 13
click at [28, 176] on div at bounding box center [28, 175] width 9 height 9
click at [30, 274] on div at bounding box center [28, 275] width 9 height 9
click at [294, 464] on div "Undo" at bounding box center [300, 548] width 47 height 19
click at [24, 232] on div at bounding box center [28, 225] width 19 height 19
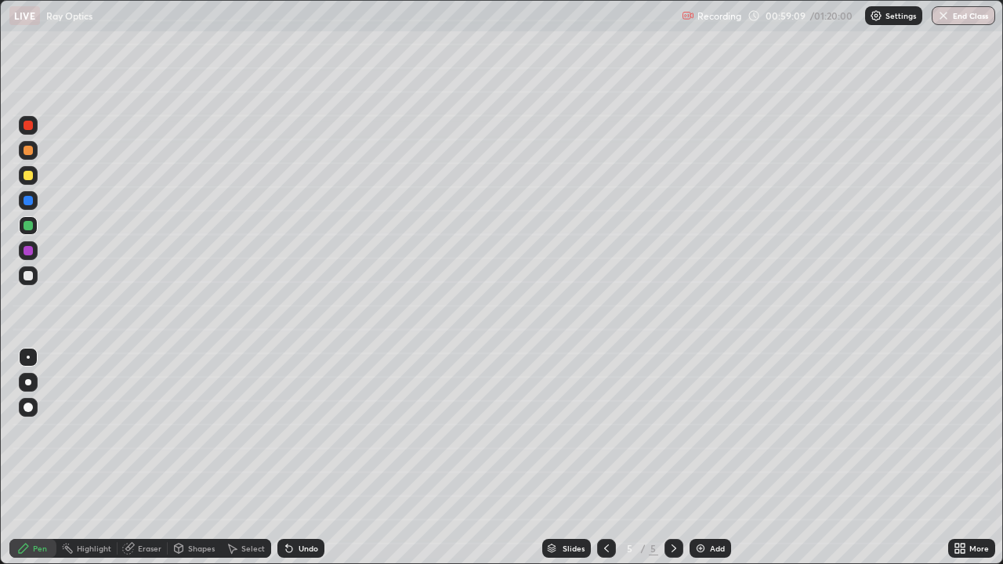
click at [28, 179] on div at bounding box center [28, 175] width 9 height 9
click at [28, 226] on div at bounding box center [28, 225] width 9 height 9
click at [28, 201] on div at bounding box center [28, 200] width 9 height 9
click at [24, 175] on div at bounding box center [28, 175] width 9 height 9
click at [34, 274] on div at bounding box center [28, 275] width 19 height 19
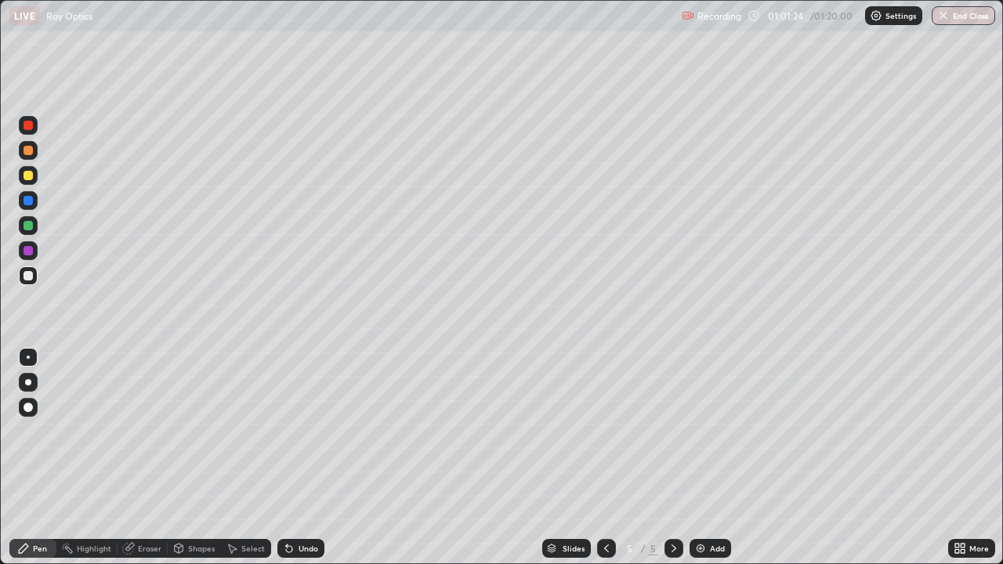
click at [27, 222] on div at bounding box center [28, 225] width 9 height 9
click at [34, 179] on div at bounding box center [28, 175] width 19 height 19
click at [294, 464] on div "Undo" at bounding box center [300, 548] width 47 height 19
click at [28, 229] on div at bounding box center [28, 225] width 9 height 9
click at [302, 464] on div "Undo" at bounding box center [309, 549] width 20 height 8
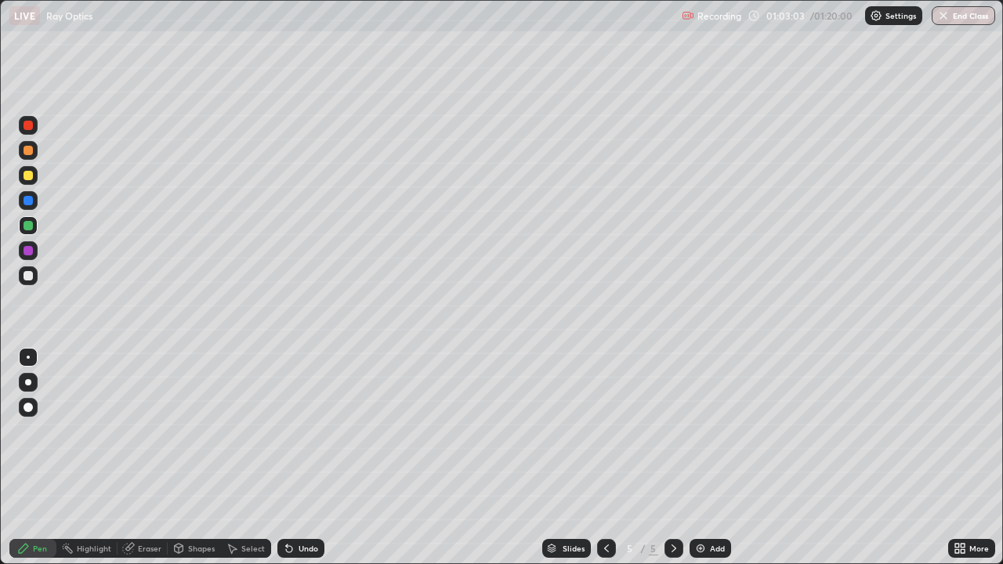
click at [31, 176] on div at bounding box center [28, 175] width 9 height 9
click at [300, 464] on div "Undo" at bounding box center [309, 549] width 20 height 8
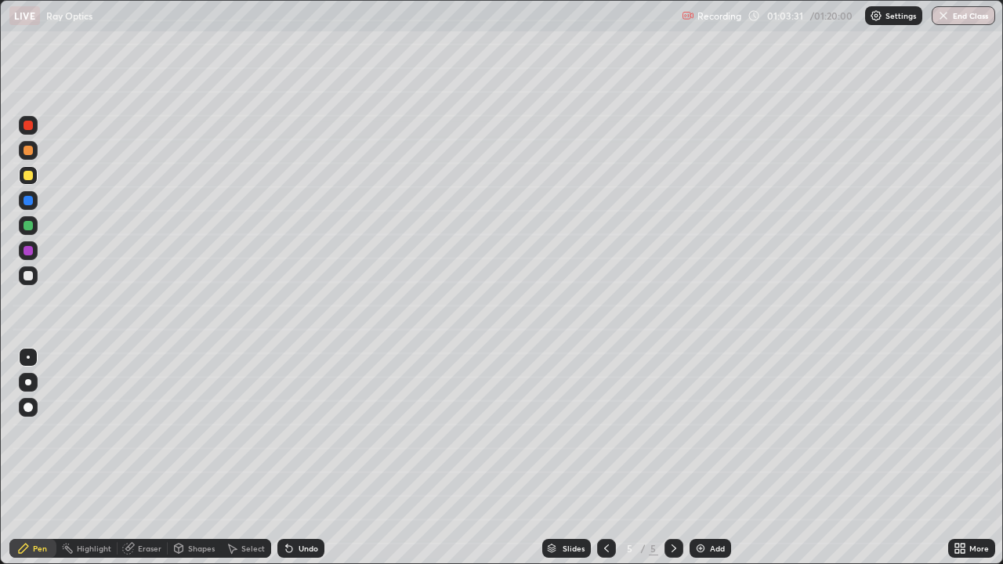
click at [299, 464] on div "Undo" at bounding box center [309, 549] width 20 height 8
click at [301, 464] on div "Undo" at bounding box center [309, 549] width 20 height 8
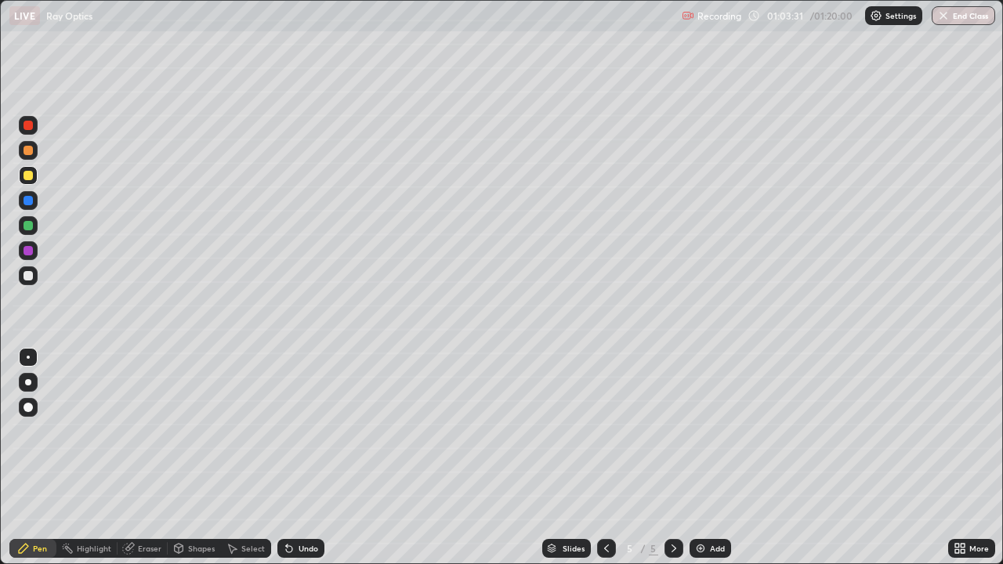
click at [303, 464] on div "Undo" at bounding box center [309, 549] width 20 height 8
click at [304, 464] on div "Undo" at bounding box center [309, 549] width 20 height 8
click at [306, 464] on div "Undo" at bounding box center [309, 549] width 20 height 8
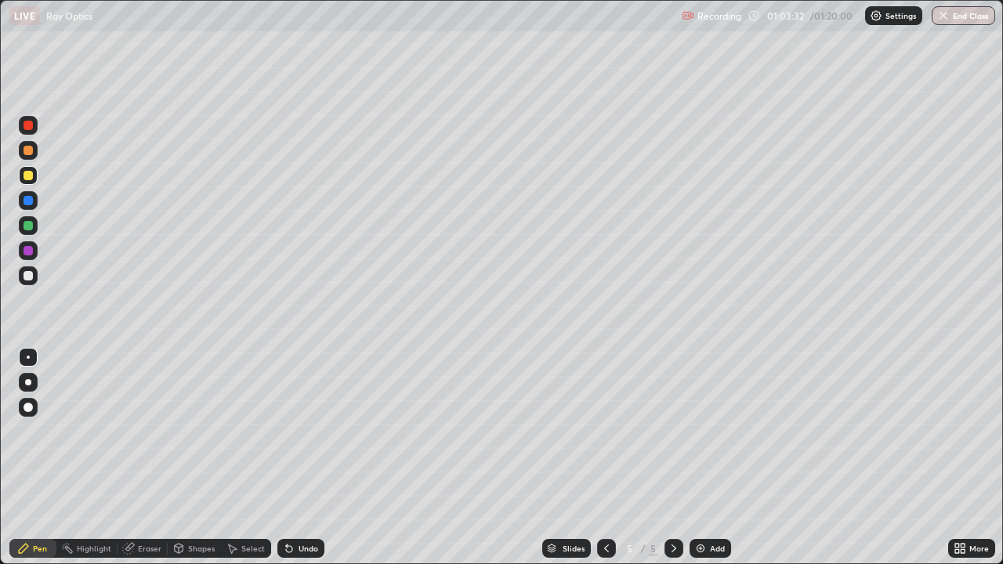
click at [306, 464] on div "Undo" at bounding box center [309, 549] width 20 height 8
click at [308, 464] on div "Undo" at bounding box center [309, 549] width 20 height 8
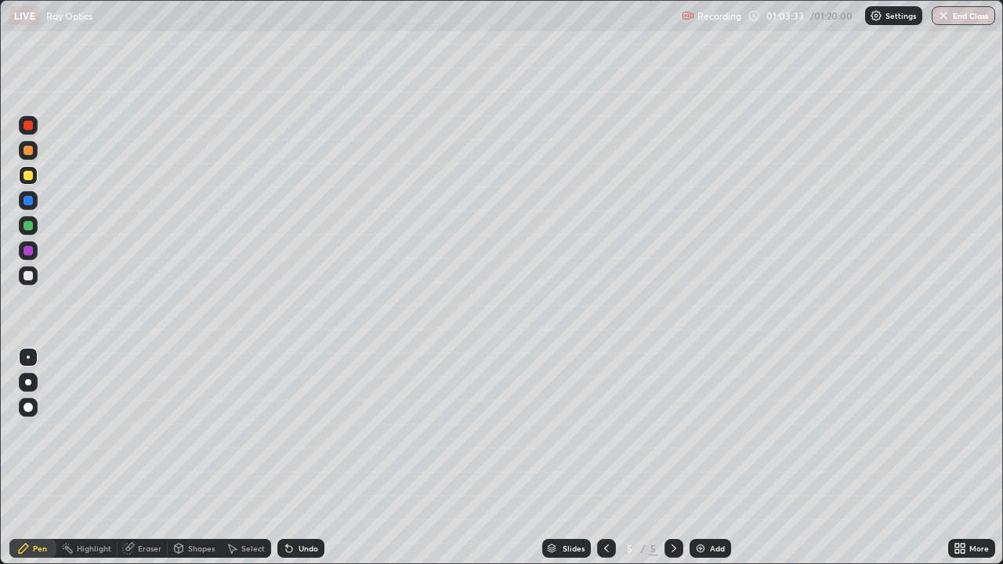
click at [308, 464] on div "Undo" at bounding box center [309, 549] width 20 height 8
click at [307, 464] on div "Undo" at bounding box center [309, 549] width 20 height 8
click at [309, 464] on div "Undo" at bounding box center [309, 549] width 20 height 8
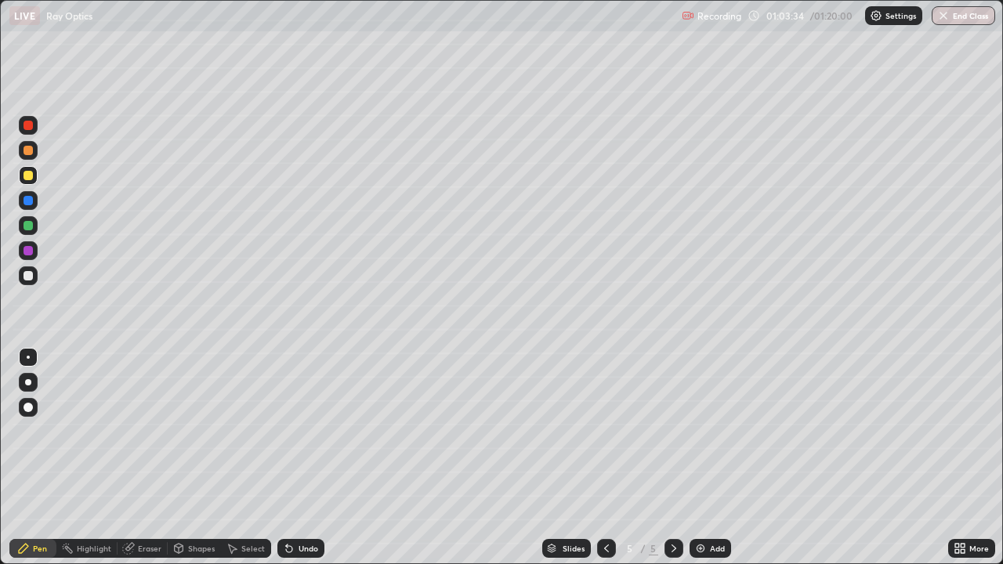
click at [310, 464] on div "Undo" at bounding box center [309, 549] width 20 height 8
click at [310, 464] on div "Undo" at bounding box center [300, 548] width 47 height 19
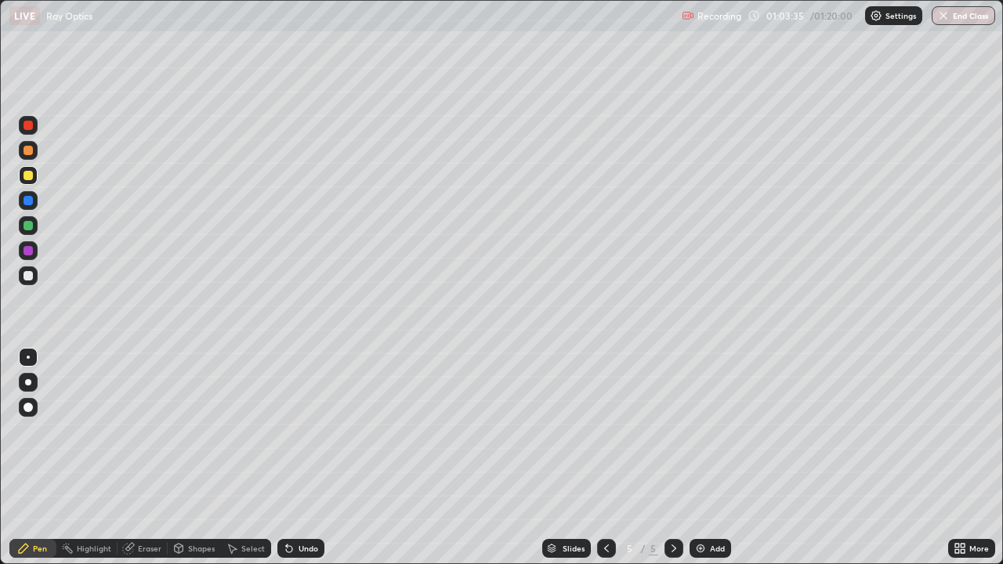
click at [310, 464] on div "Undo" at bounding box center [300, 548] width 47 height 19
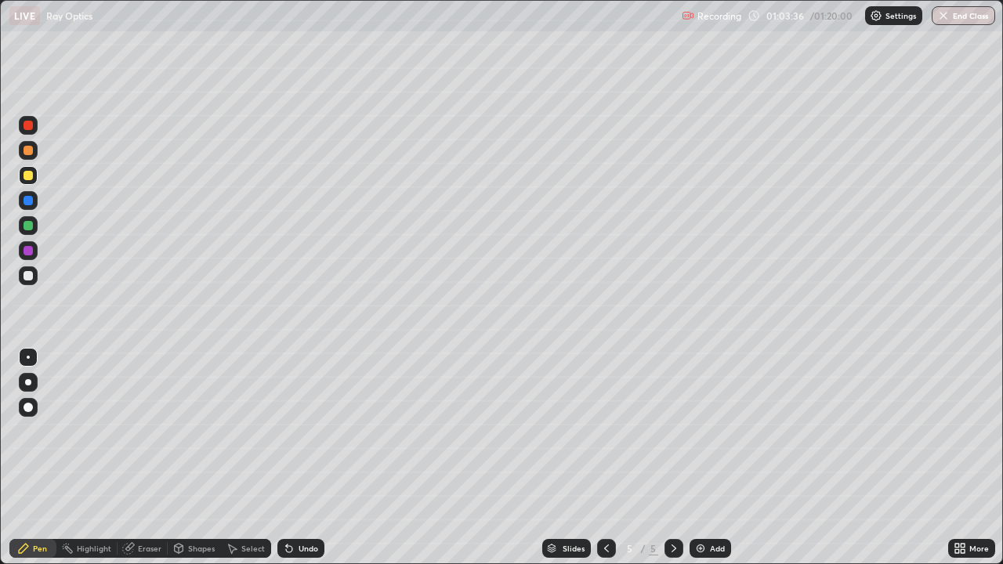
click at [312, 464] on div "Undo" at bounding box center [309, 549] width 20 height 8
click at [310, 464] on div "Undo" at bounding box center [300, 548] width 47 height 19
click at [311, 464] on div "Undo" at bounding box center [300, 548] width 47 height 19
click at [304, 464] on div "Undo" at bounding box center [300, 548] width 47 height 19
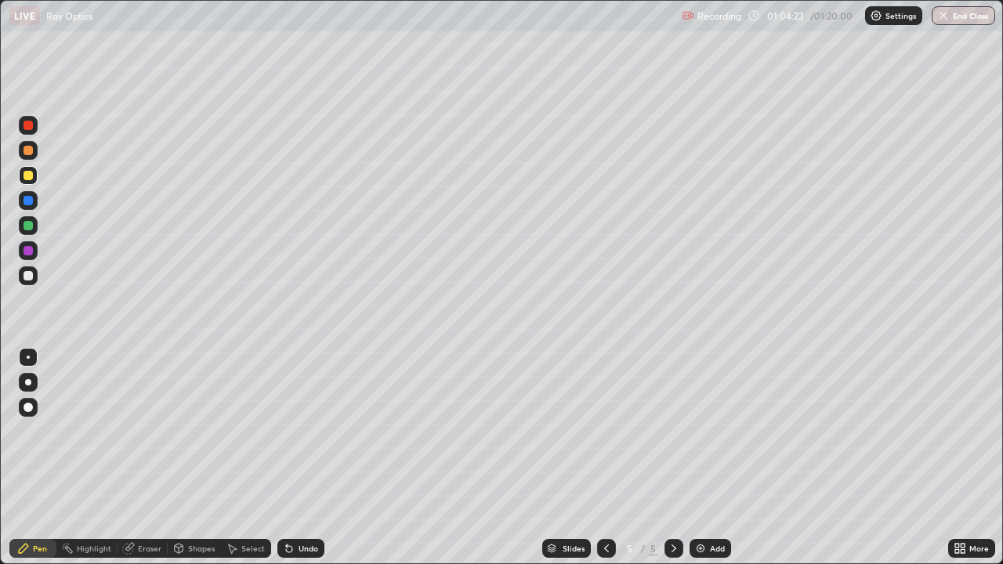
click at [311, 464] on div "Undo" at bounding box center [309, 549] width 20 height 8
click at [313, 464] on div "Undo" at bounding box center [309, 549] width 20 height 8
click at [315, 464] on div "Undo" at bounding box center [309, 549] width 20 height 8
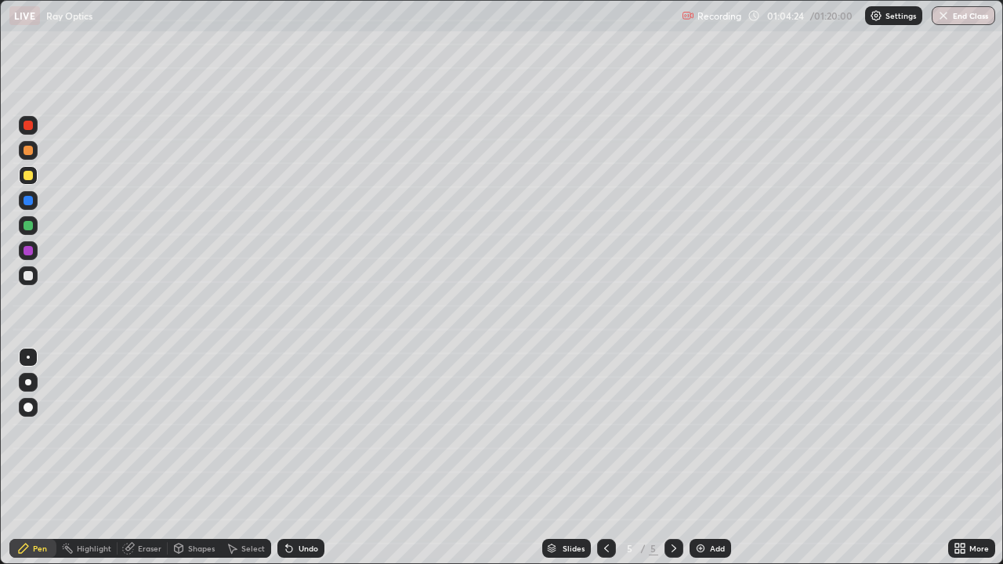
click at [315, 464] on div "Undo" at bounding box center [309, 549] width 20 height 8
click at [321, 464] on div "Undo" at bounding box center [300, 548] width 47 height 19
click at [309, 464] on div "Undo" at bounding box center [309, 549] width 20 height 8
click at [310, 464] on div "Undo" at bounding box center [309, 549] width 20 height 8
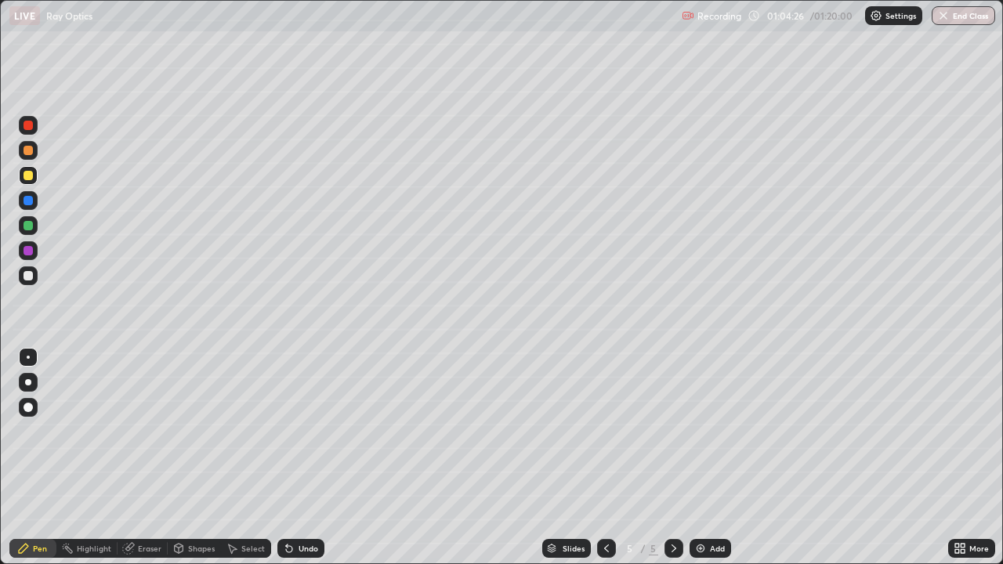
click at [311, 464] on div "Undo" at bounding box center [300, 548] width 47 height 19
click at [311, 464] on div "Undo" at bounding box center [309, 549] width 20 height 8
click at [301, 464] on div "Undo" at bounding box center [309, 549] width 20 height 8
click at [306, 464] on div "Undo" at bounding box center [309, 549] width 20 height 8
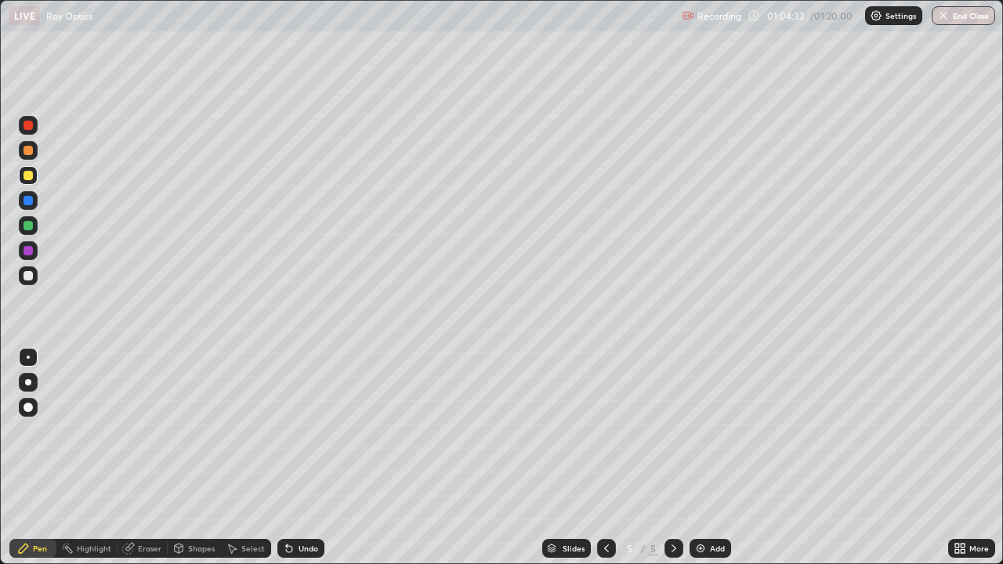
click at [307, 464] on div "Undo" at bounding box center [309, 549] width 20 height 8
click at [308, 464] on div "Undo" at bounding box center [309, 549] width 20 height 8
click at [299, 464] on div "Undo" at bounding box center [309, 549] width 20 height 8
click at [700, 464] on img at bounding box center [700, 548] width 13 height 13
click at [25, 273] on div at bounding box center [28, 275] width 9 height 9
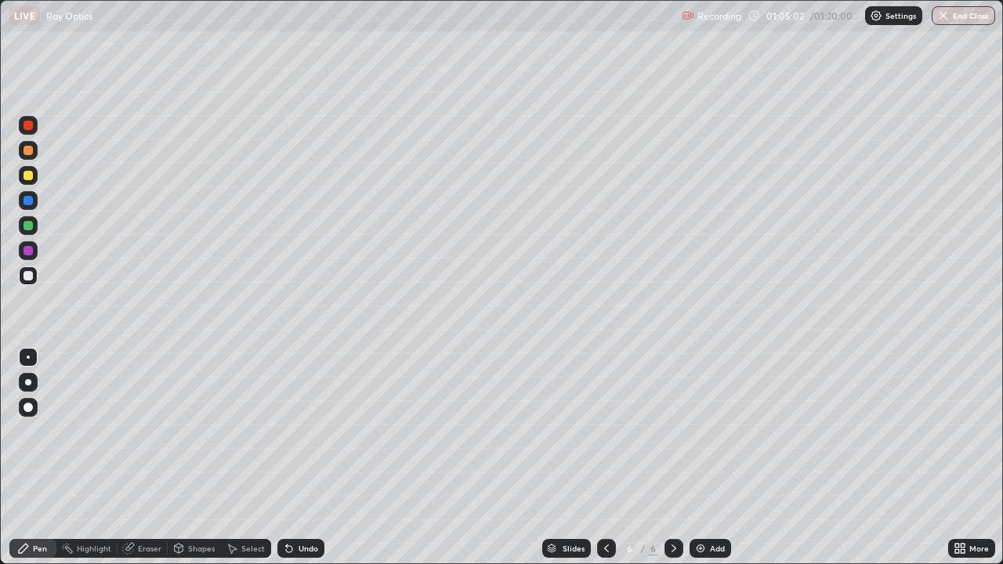
click at [30, 175] on div at bounding box center [28, 175] width 9 height 9
click at [28, 274] on div at bounding box center [28, 275] width 9 height 9
click at [27, 229] on div at bounding box center [28, 225] width 9 height 9
click at [287, 464] on icon at bounding box center [289, 549] width 6 height 6
click at [290, 464] on icon at bounding box center [289, 548] width 13 height 13
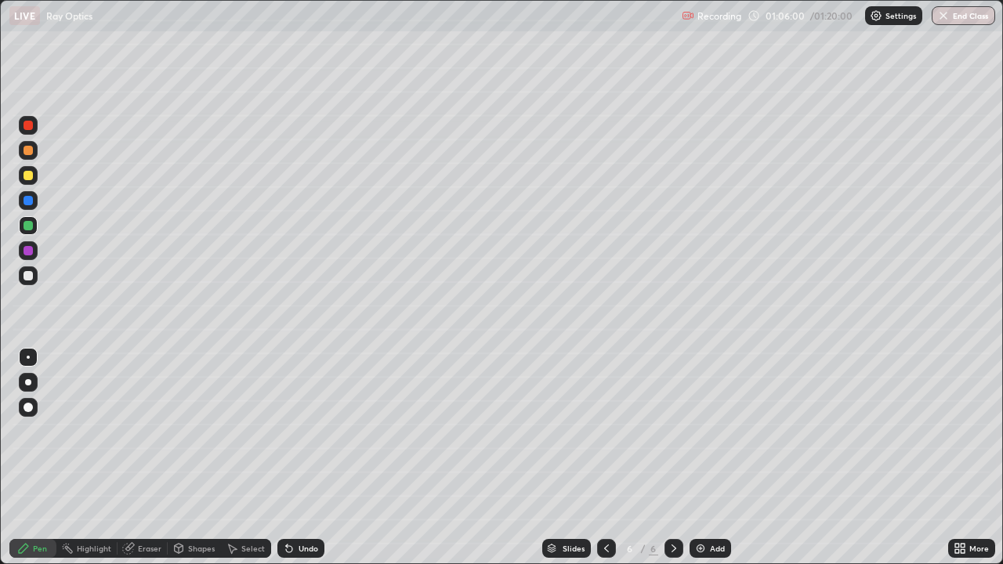
click at [290, 464] on icon at bounding box center [289, 548] width 13 height 13
click at [292, 464] on icon at bounding box center [289, 548] width 13 height 13
click at [29, 176] on div at bounding box center [28, 175] width 9 height 9
click at [27, 276] on div at bounding box center [28, 275] width 9 height 9
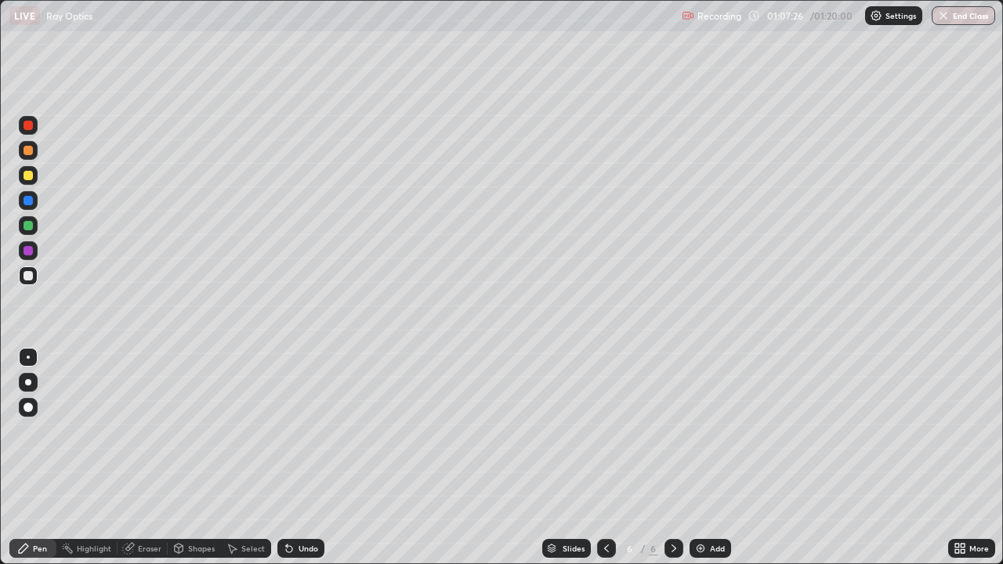
click at [24, 229] on div at bounding box center [28, 225] width 9 height 9
click at [296, 464] on div "Undo" at bounding box center [300, 548] width 47 height 19
click at [295, 464] on div "Undo" at bounding box center [300, 548] width 47 height 19
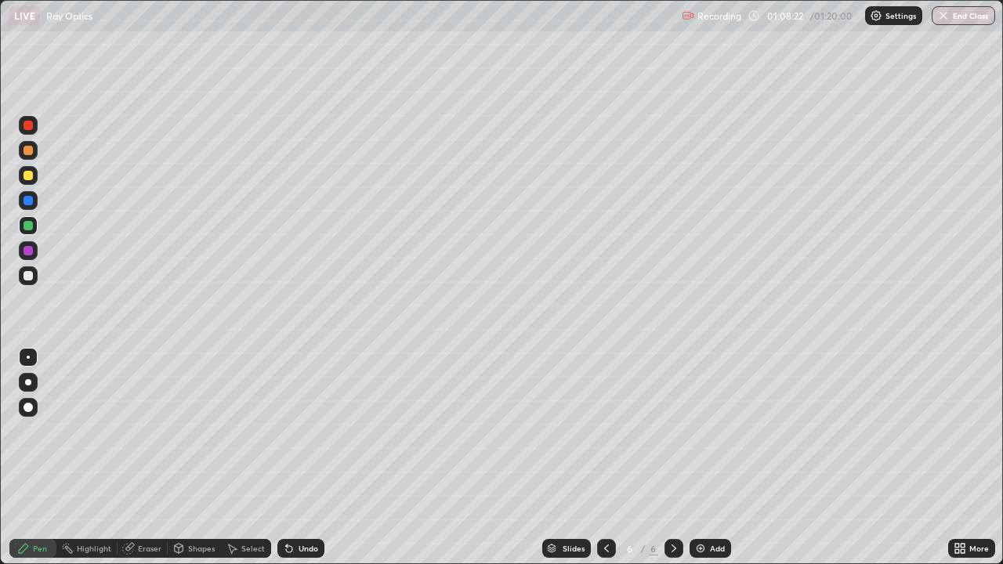
click at [295, 464] on div "Undo" at bounding box center [300, 548] width 47 height 19
click at [292, 464] on div "Undo" at bounding box center [300, 548] width 47 height 19
click at [293, 464] on div "Undo" at bounding box center [300, 548] width 47 height 19
click at [295, 464] on div "Undo" at bounding box center [300, 548] width 47 height 19
click at [299, 464] on div "Undo" at bounding box center [309, 549] width 20 height 8
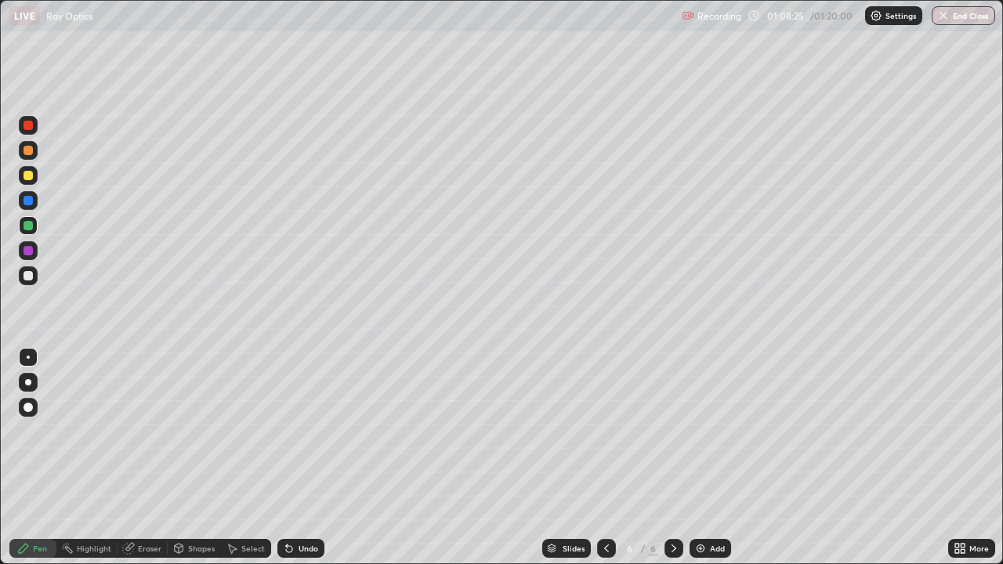
click at [295, 464] on div "Undo" at bounding box center [300, 548] width 47 height 19
click at [299, 464] on div "Undo" at bounding box center [309, 549] width 20 height 8
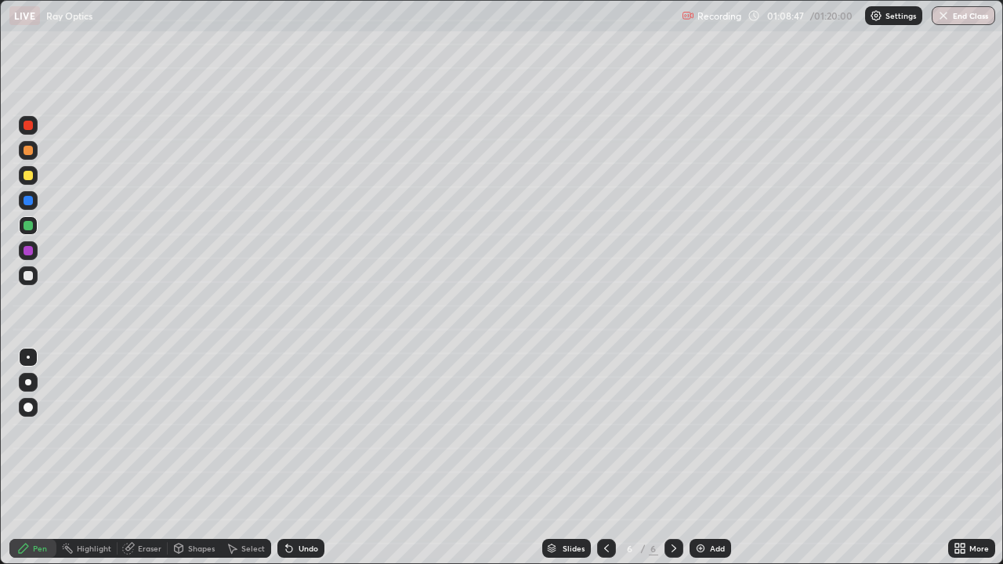
click at [295, 464] on div "Undo" at bounding box center [300, 548] width 47 height 19
click at [293, 464] on div "Undo" at bounding box center [300, 548] width 47 height 19
click at [292, 464] on icon at bounding box center [289, 548] width 13 height 13
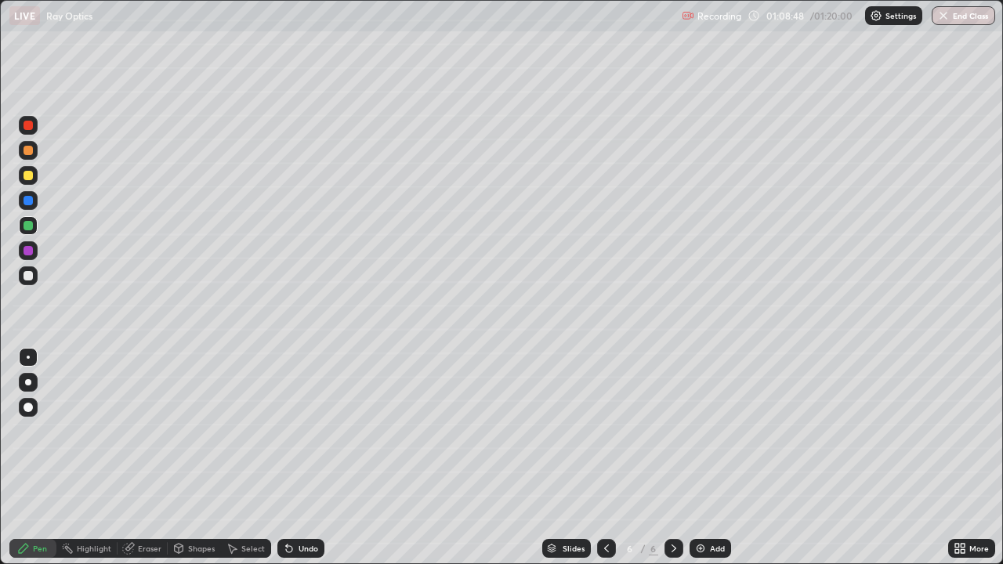
click at [289, 464] on icon at bounding box center [289, 549] width 6 height 6
click at [286, 464] on div "Undo" at bounding box center [300, 548] width 47 height 19
click at [27, 276] on div at bounding box center [28, 275] width 9 height 9
click at [706, 464] on div "Add" at bounding box center [711, 548] width 42 height 19
click at [27, 178] on div at bounding box center [28, 175] width 9 height 9
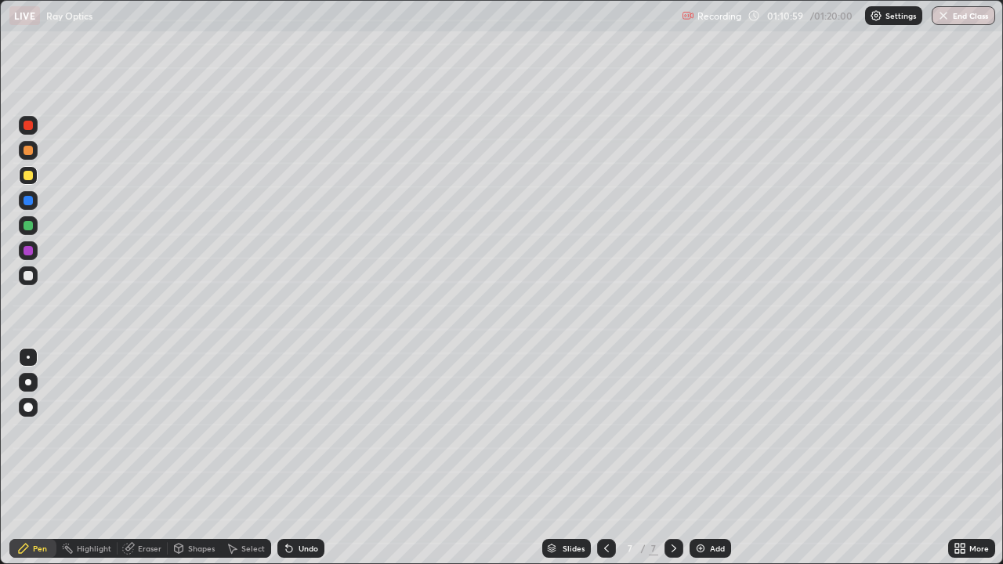
click at [292, 464] on icon at bounding box center [289, 548] width 13 height 13
click at [293, 464] on div "Undo" at bounding box center [300, 548] width 47 height 19
click at [294, 464] on div "Undo" at bounding box center [300, 548] width 47 height 19
click at [292, 464] on icon at bounding box center [289, 548] width 13 height 13
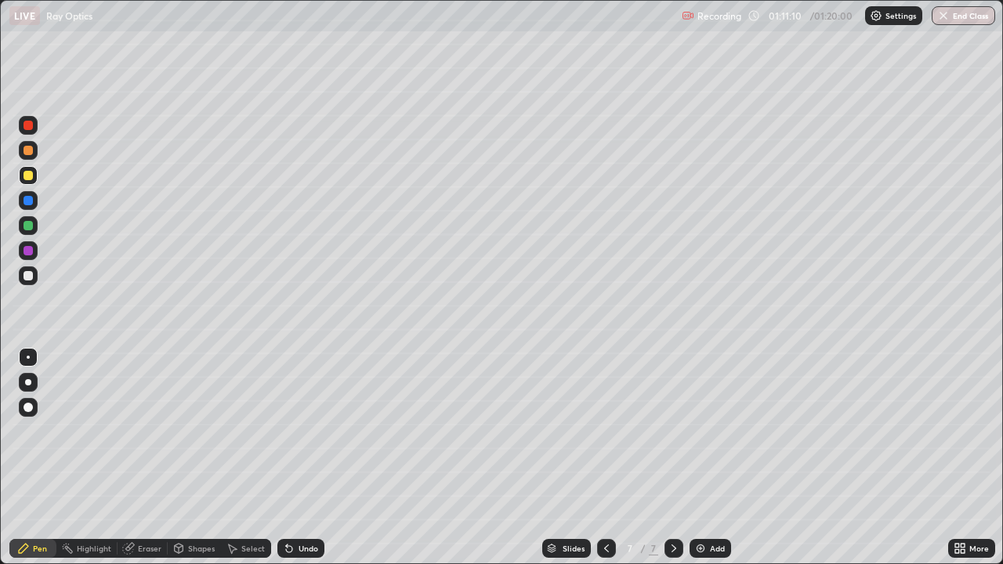
click at [292, 464] on icon at bounding box center [289, 548] width 13 height 13
click at [287, 464] on icon at bounding box center [289, 549] width 6 height 6
click at [299, 464] on div "Undo" at bounding box center [309, 549] width 20 height 8
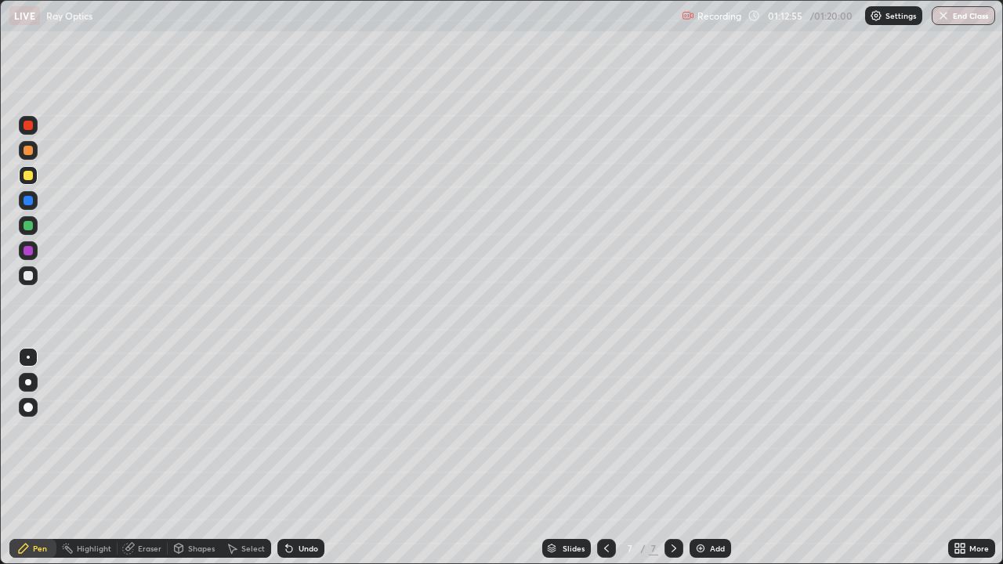
click at [305, 464] on div "Undo" at bounding box center [309, 549] width 20 height 8
click at [299, 464] on div "Undo" at bounding box center [309, 549] width 20 height 8
click at [29, 226] on div at bounding box center [28, 225] width 9 height 9
click at [962, 464] on icon at bounding box center [963, 551] width 4 height 4
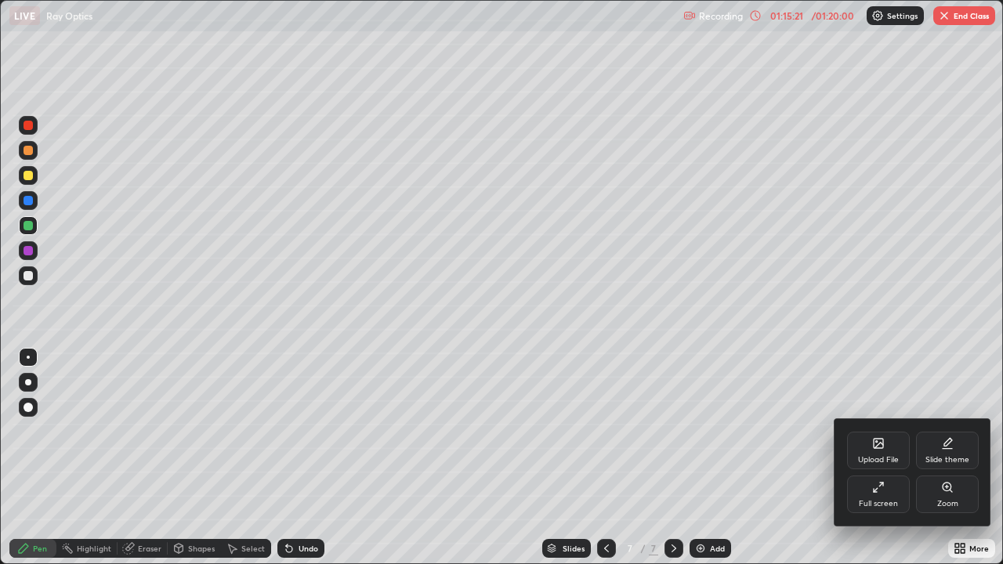
click at [891, 464] on div "Full screen" at bounding box center [878, 504] width 39 height 8
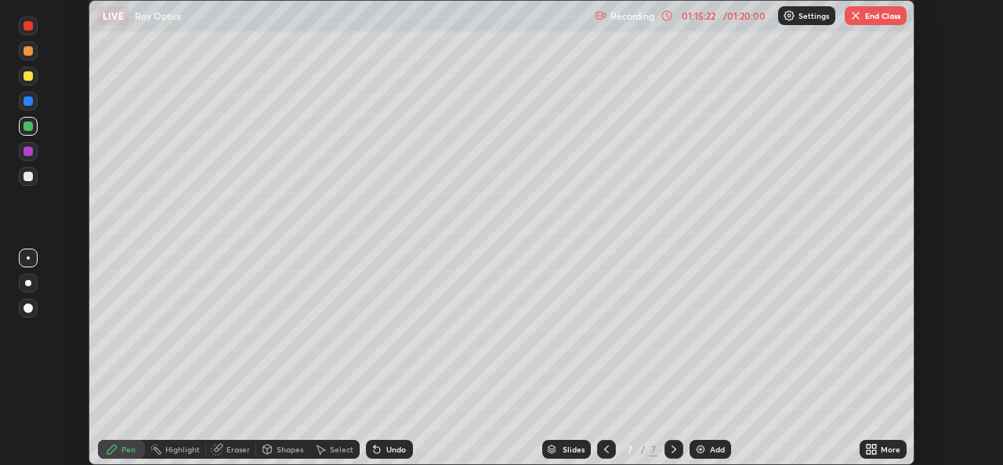
scroll to position [77897, 77359]
click at [889, 20] on button "End Class" at bounding box center [876, 15] width 62 height 19
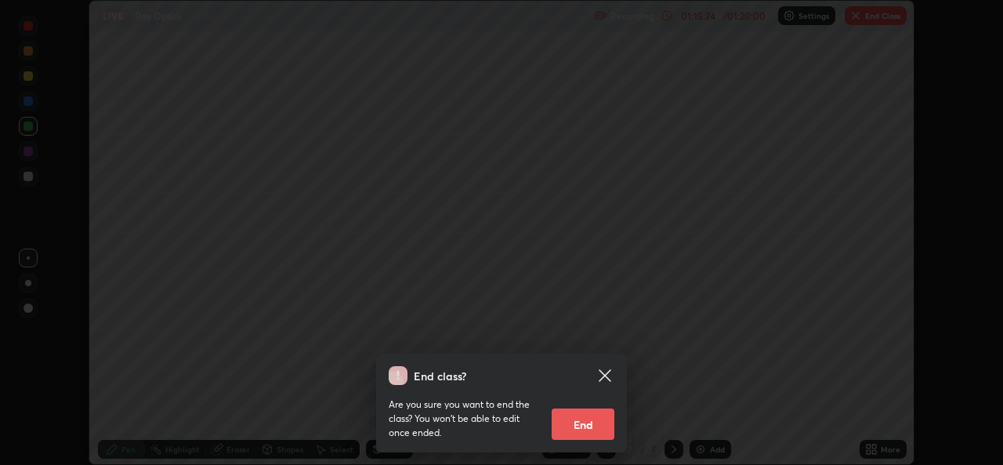
click at [592, 428] on button "End" at bounding box center [583, 423] width 63 height 31
